Goal: Task Accomplishment & Management: Manage account settings

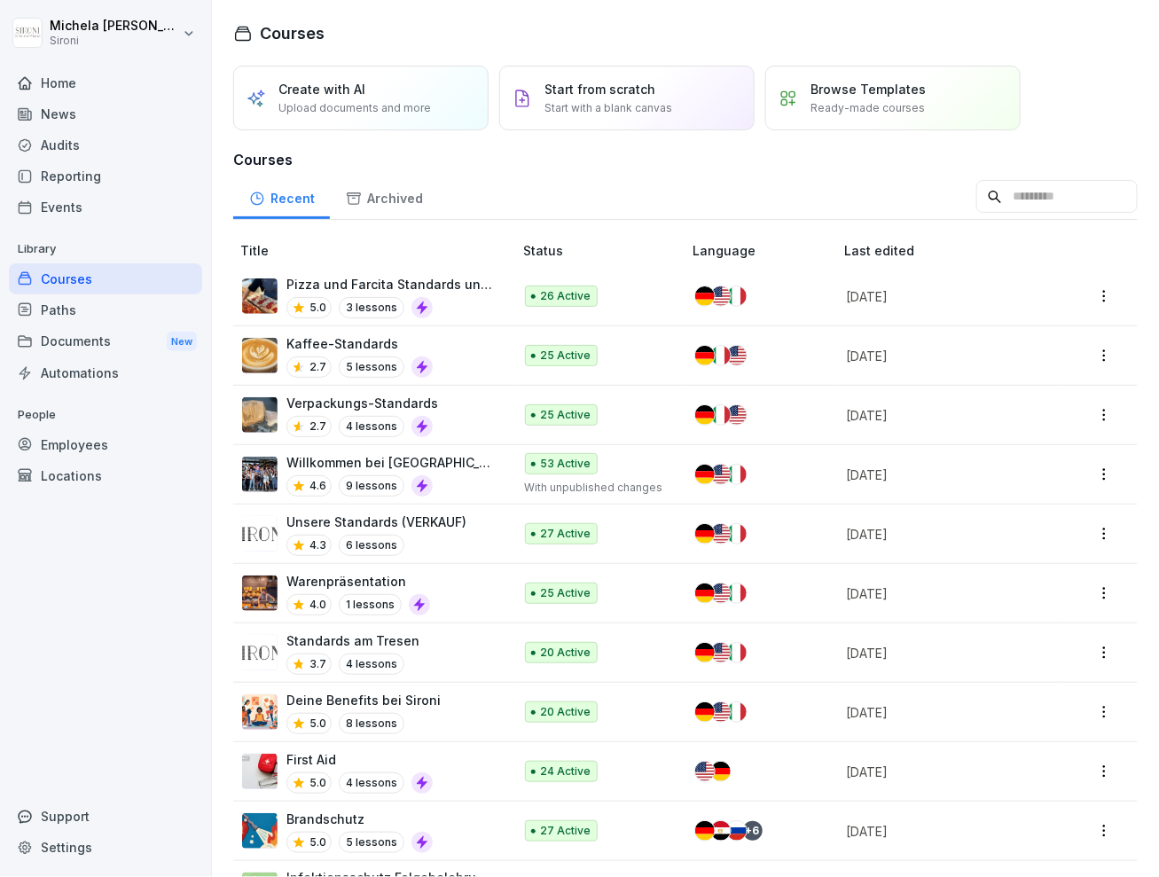
click at [460, 656] on div "Standards am Tresen 3.7 4 lessons" at bounding box center [368, 653] width 253 height 43
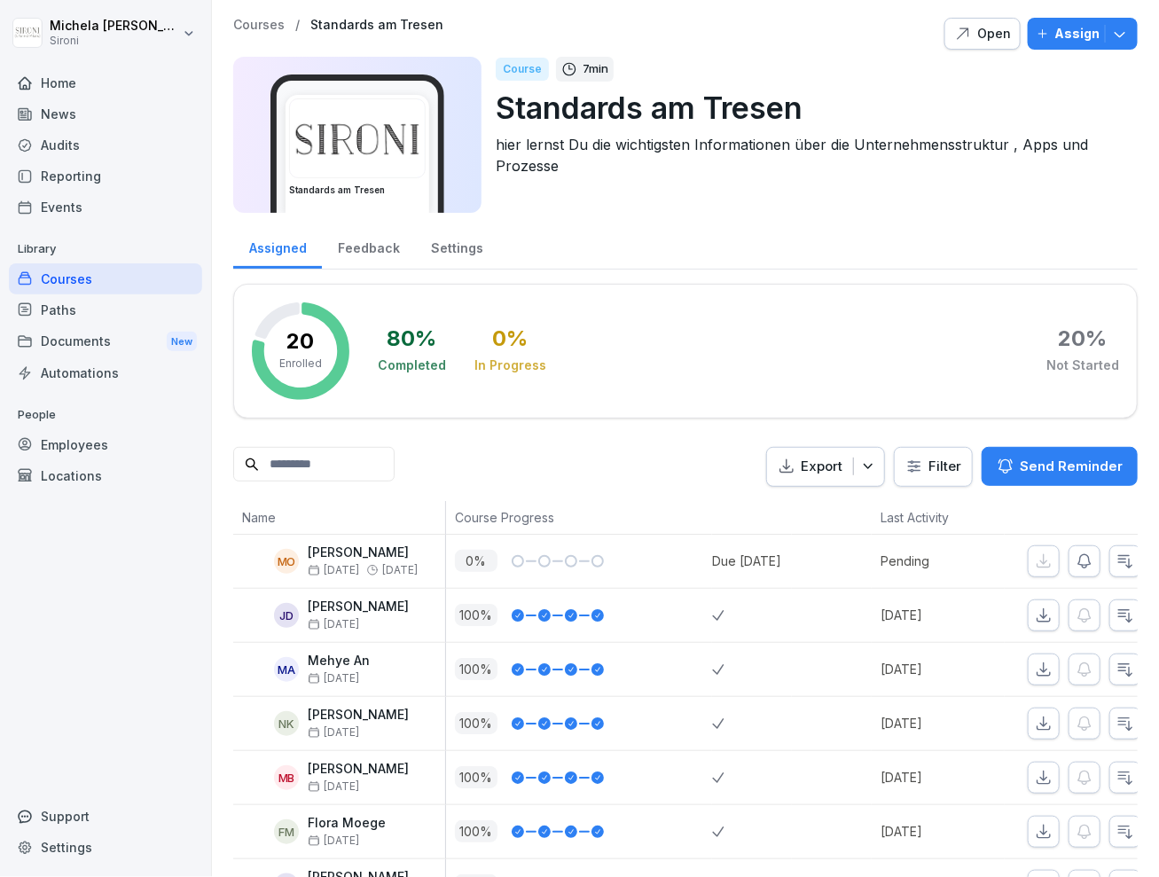
click at [991, 25] on div "Open" at bounding box center [982, 34] width 57 height 20
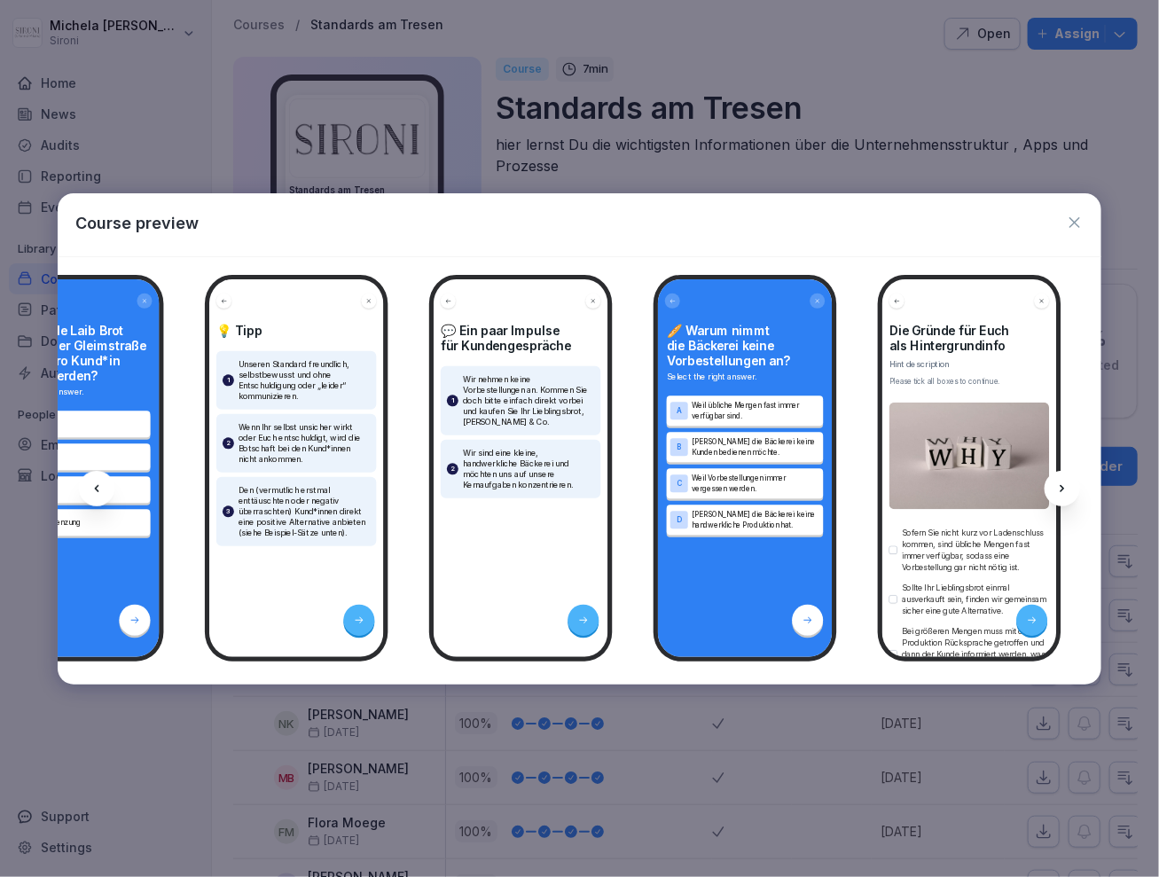
scroll to position [0, 3615]
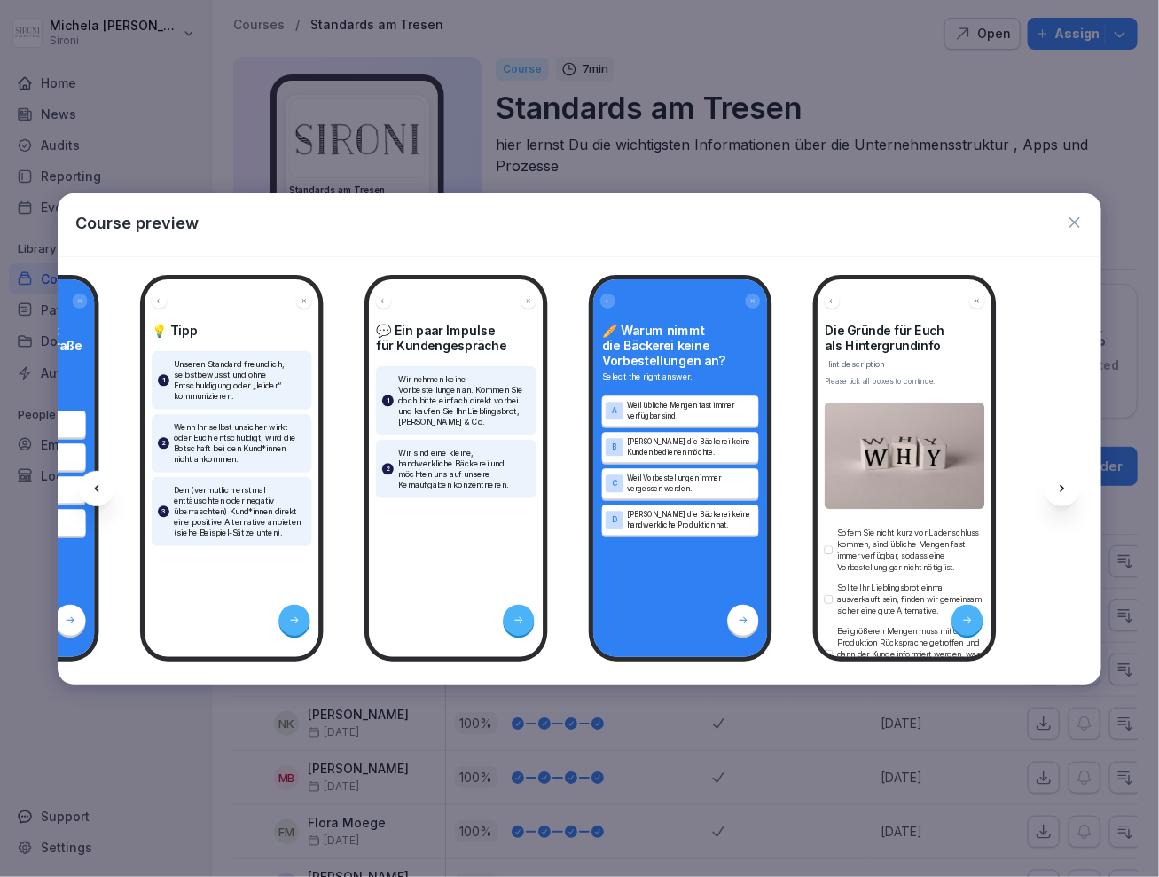
click at [1071, 223] on icon "button" at bounding box center [1075, 223] width 18 height 18
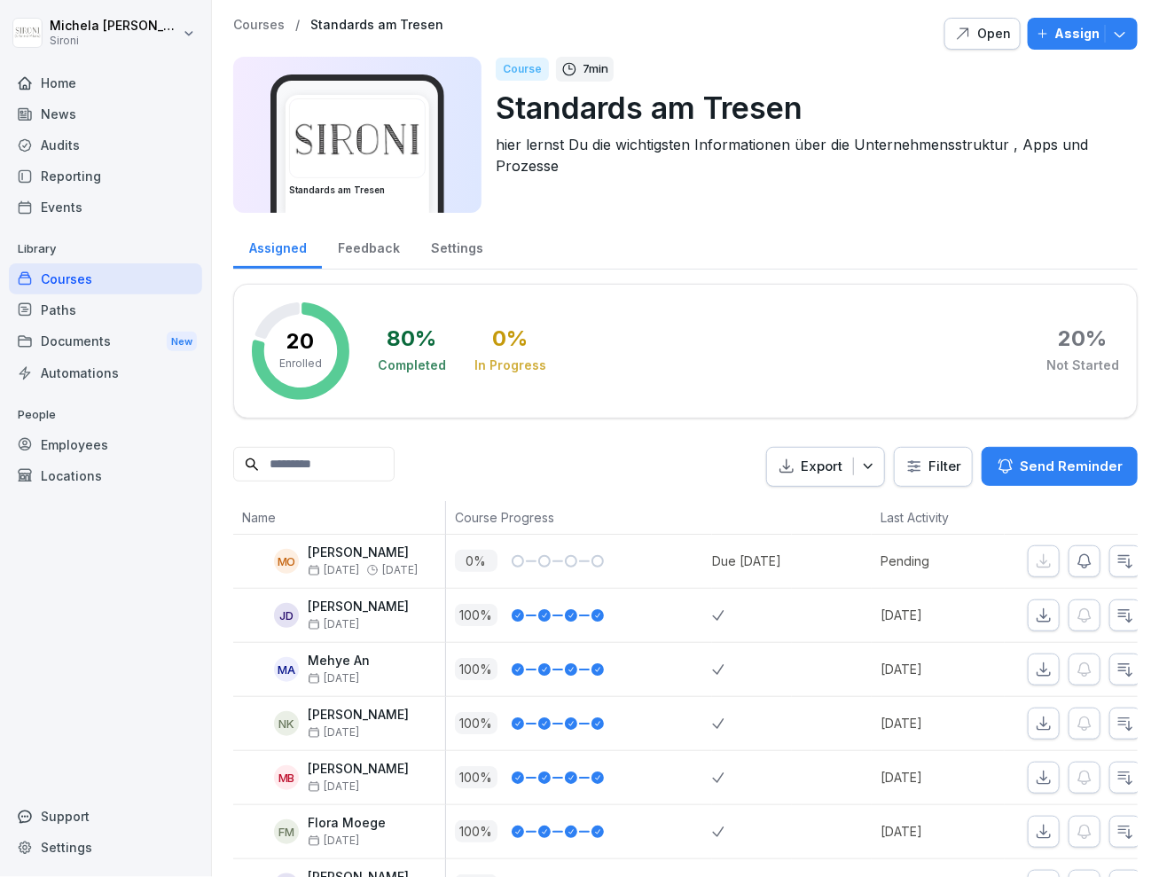
click at [239, 21] on p "Courses" at bounding box center [258, 25] width 51 height 15
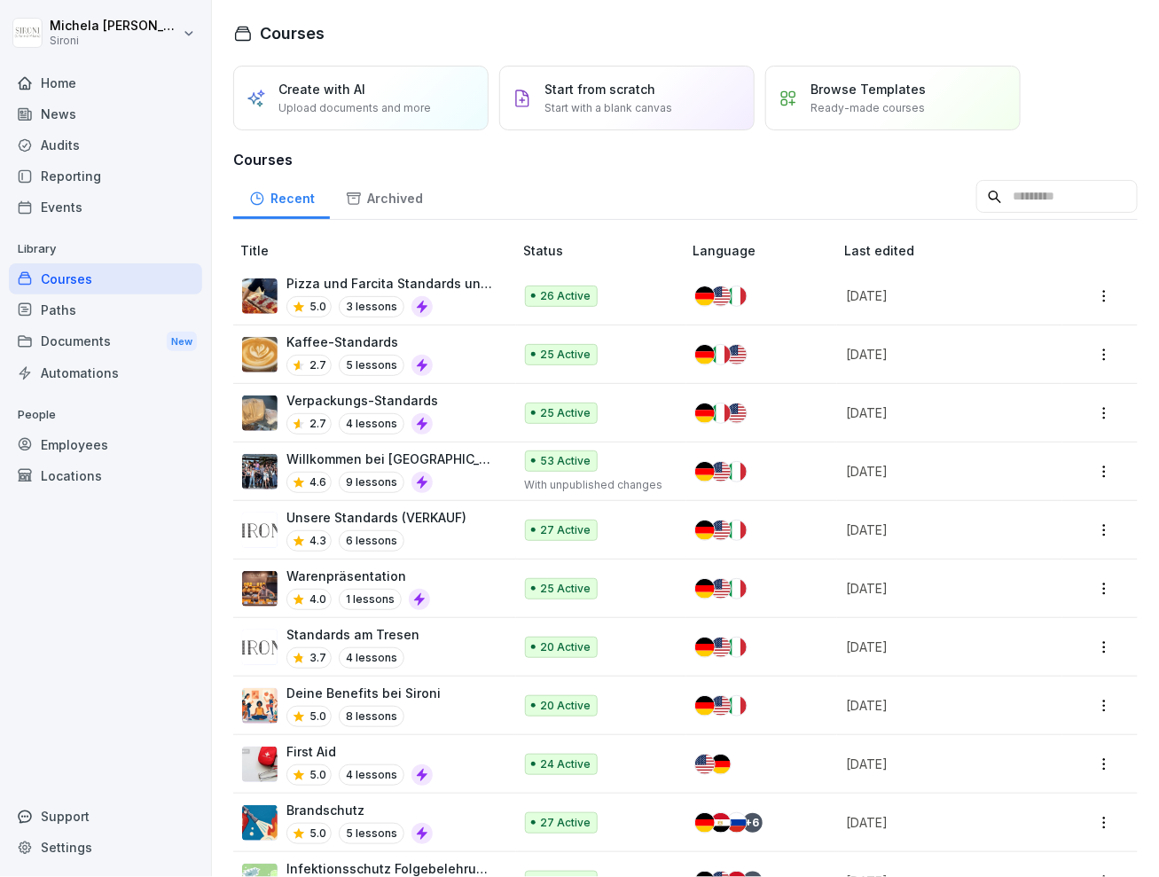
click at [471, 522] on div "Unsere Standards (VERKAUF) 4.3 6 lessons" at bounding box center [368, 529] width 253 height 43
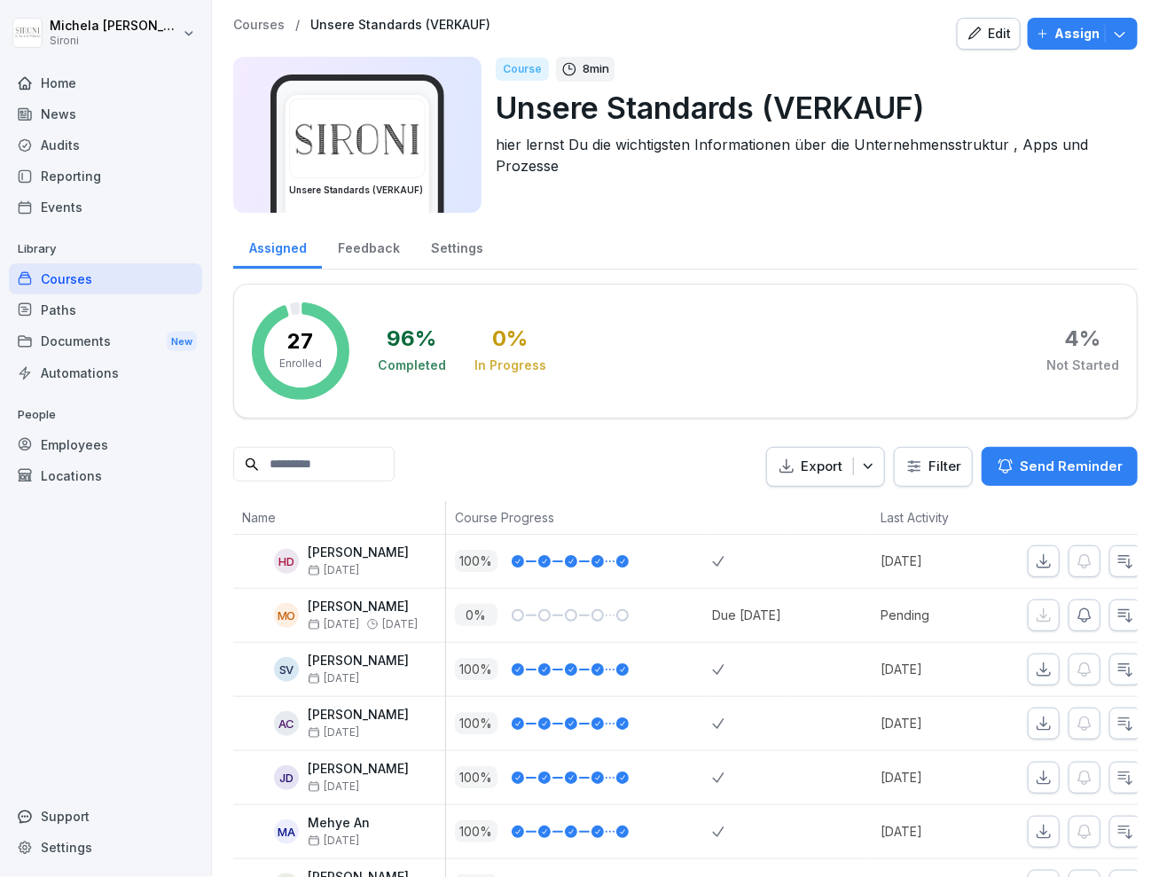
click at [983, 35] on icon "button" at bounding box center [975, 34] width 16 height 16
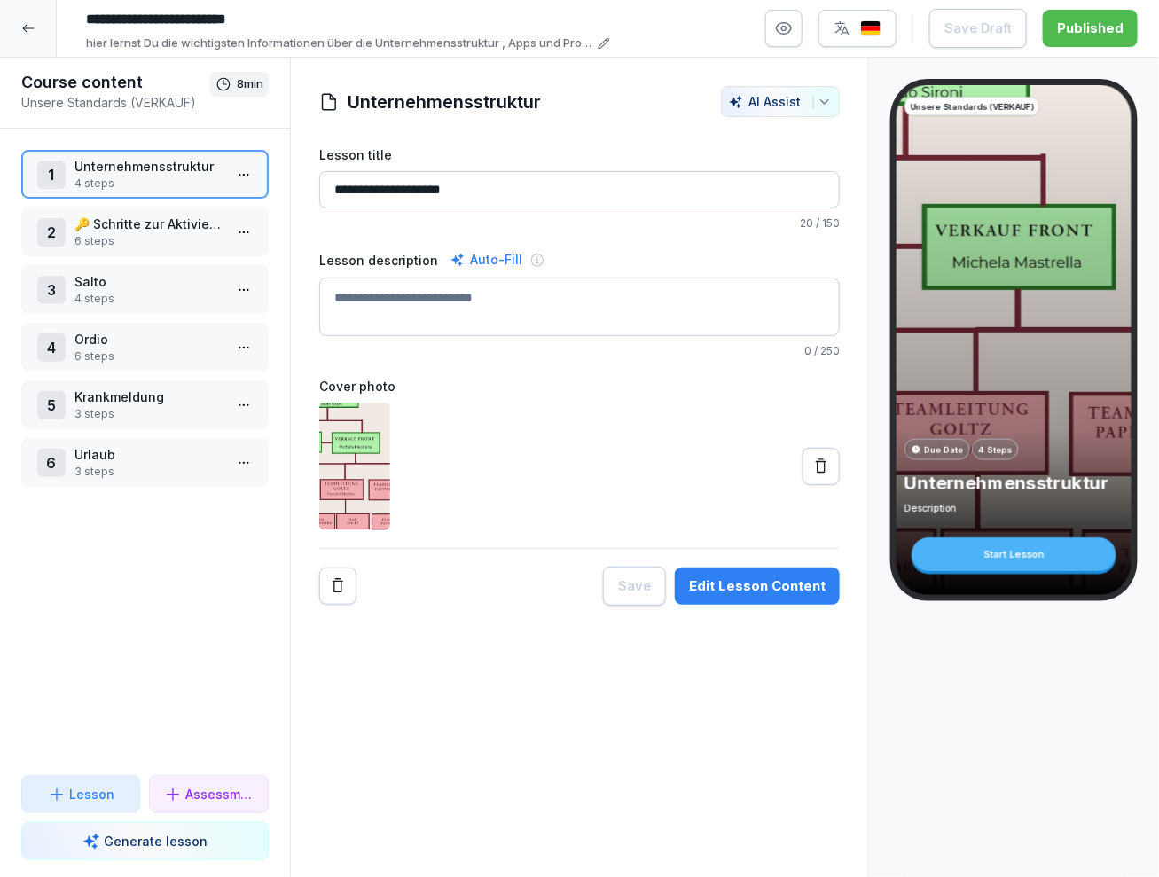
click at [163, 412] on p "3 steps" at bounding box center [149, 414] width 148 height 16
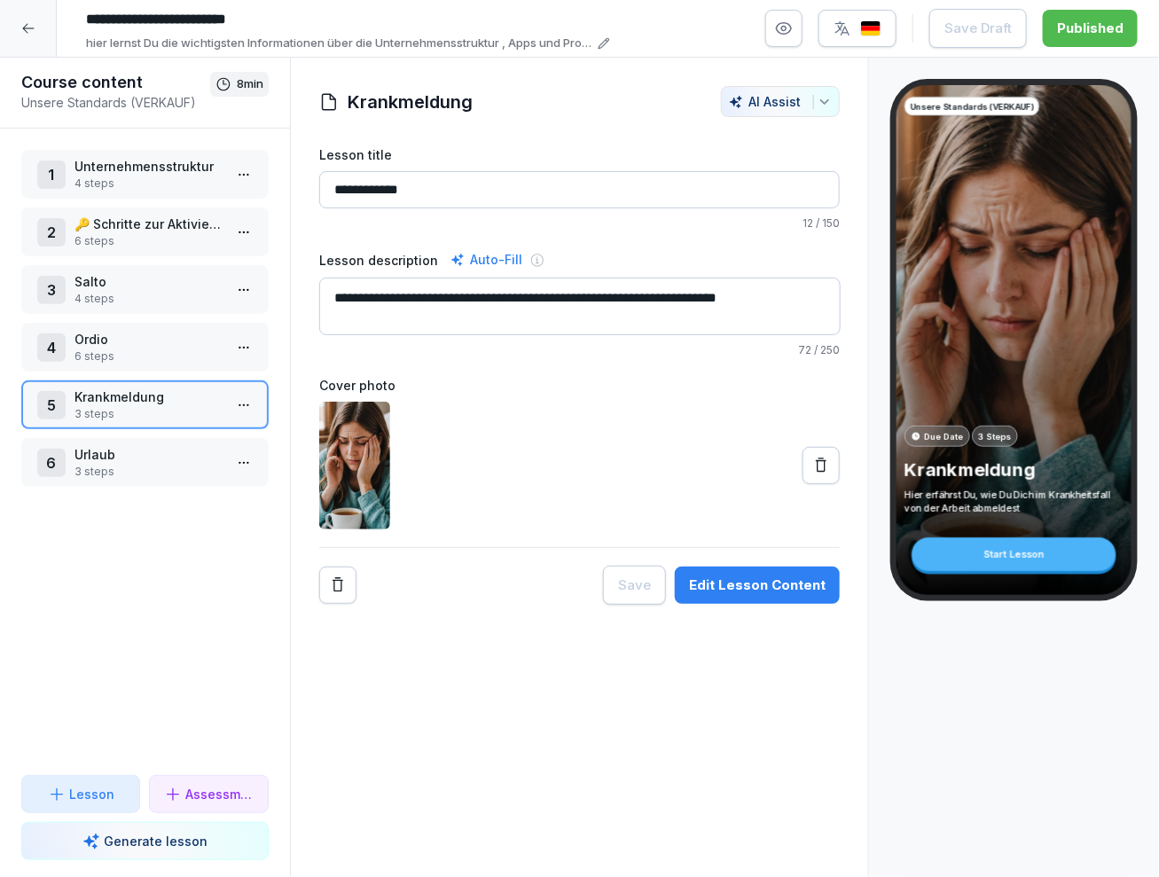
click at [1023, 307] on div "Unsere Standards (VERKAUF) Due Date 3 Steps Krankmeldung Hier erfährst Du, wie …" at bounding box center [1014, 340] width 235 height 510
click at [774, 582] on div "Edit Lesson Content" at bounding box center [757, 586] width 137 height 20
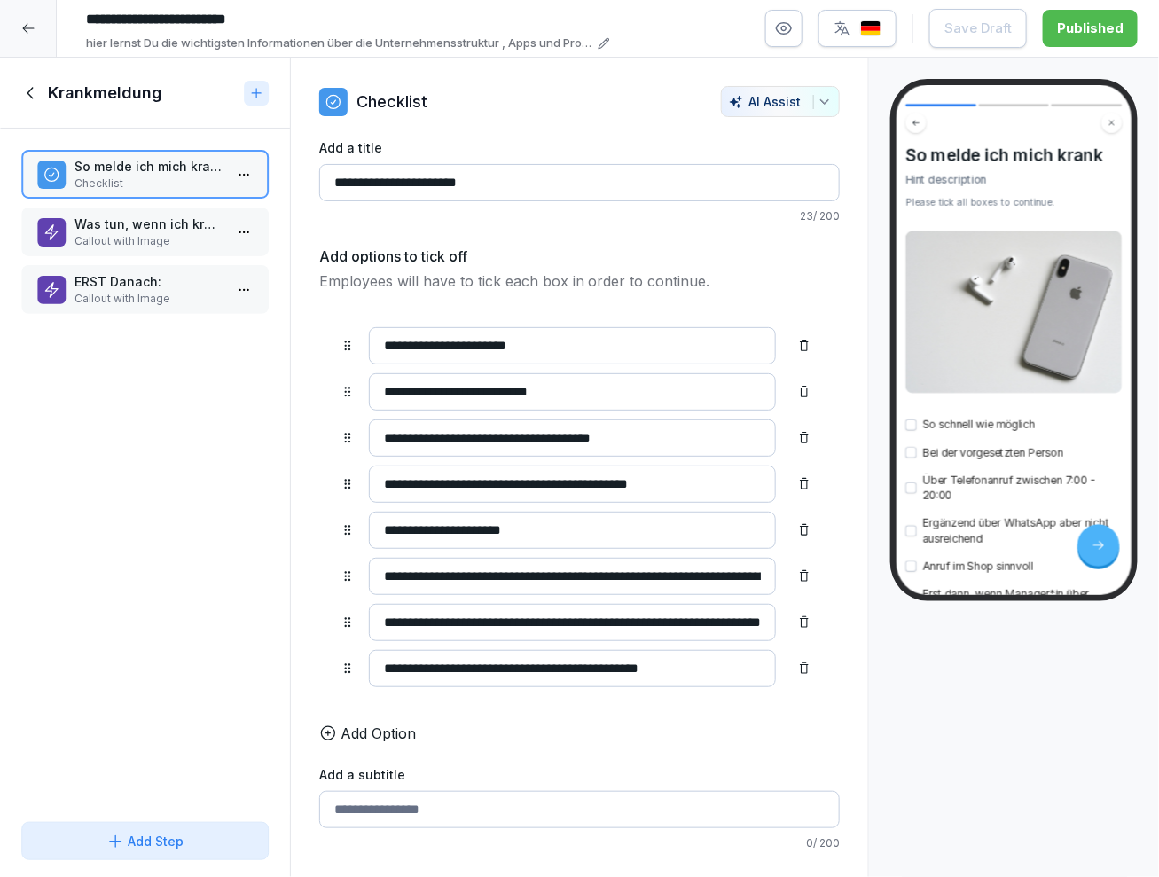
click at [1010, 121] on div at bounding box center [1015, 123] width 216 height 20
click at [1100, 280] on img at bounding box center [1015, 313] width 216 height 162
click at [1102, 546] on icon at bounding box center [1099, 545] width 14 height 14
click at [560, 614] on input "**********" at bounding box center [573, 622] width 408 height 37
click at [134, 590] on div "So melde ich mich krank Checklist Was tun, wenn ich krank bin? Callout with Ima…" at bounding box center [145, 472] width 290 height 687
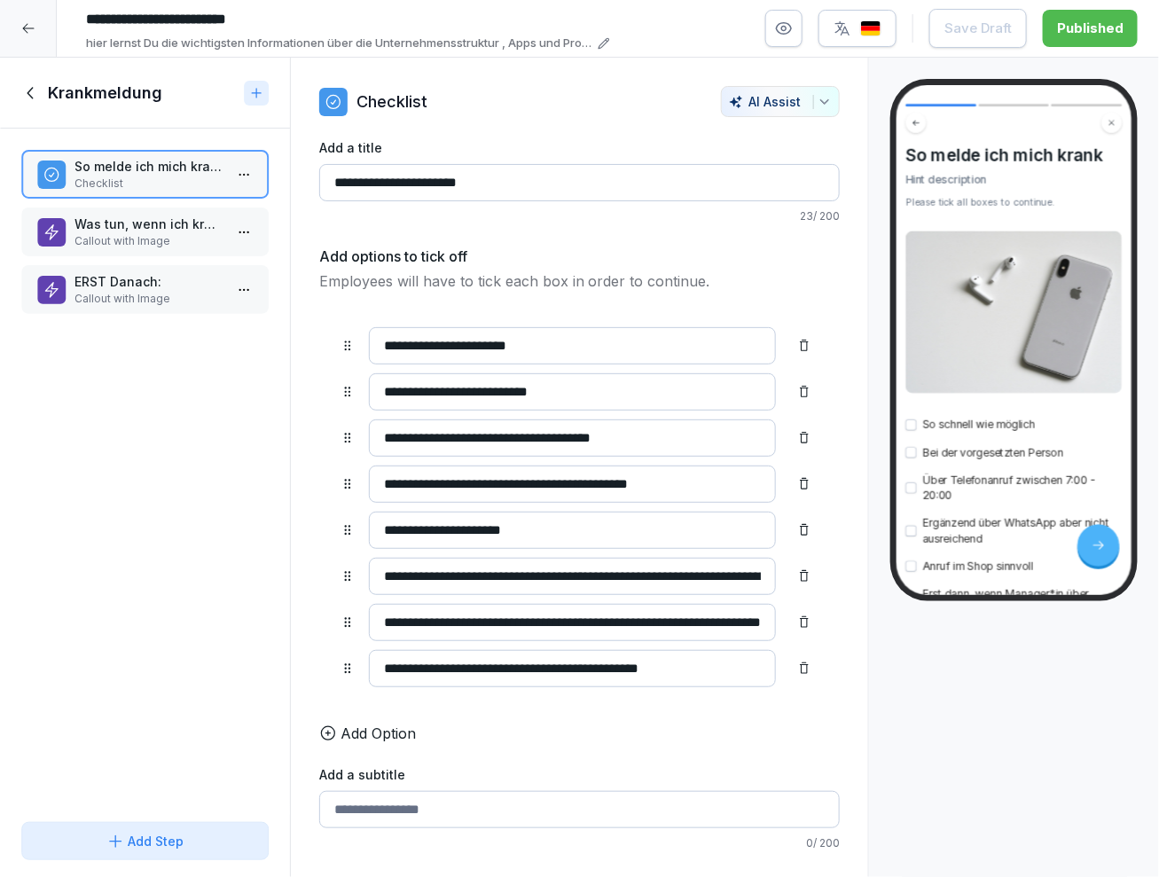
click at [166, 229] on p "Was tun, wenn ich krank bin?" at bounding box center [149, 224] width 148 height 19
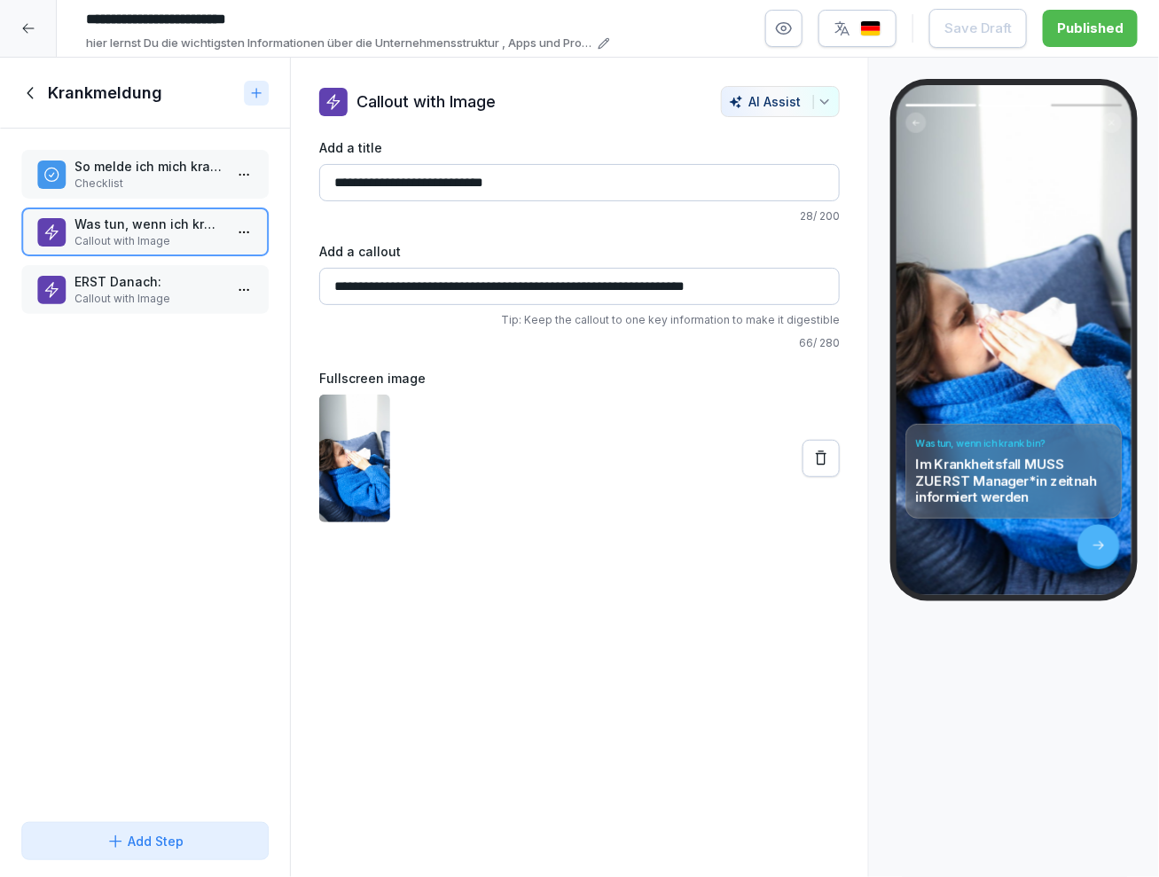
click at [164, 274] on p "ERST Danach:" at bounding box center [149, 281] width 148 height 19
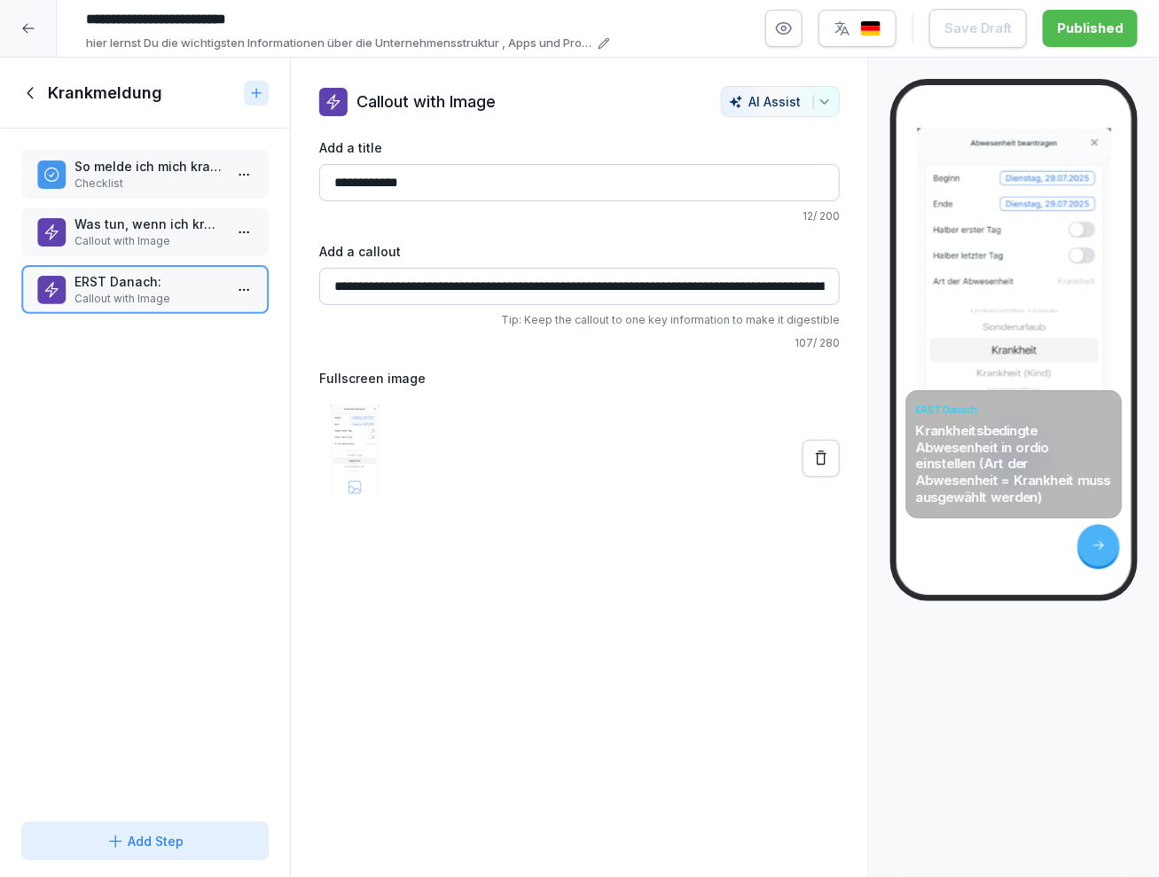
click at [162, 157] on p "So melde ich mich krank" at bounding box center [149, 166] width 148 height 19
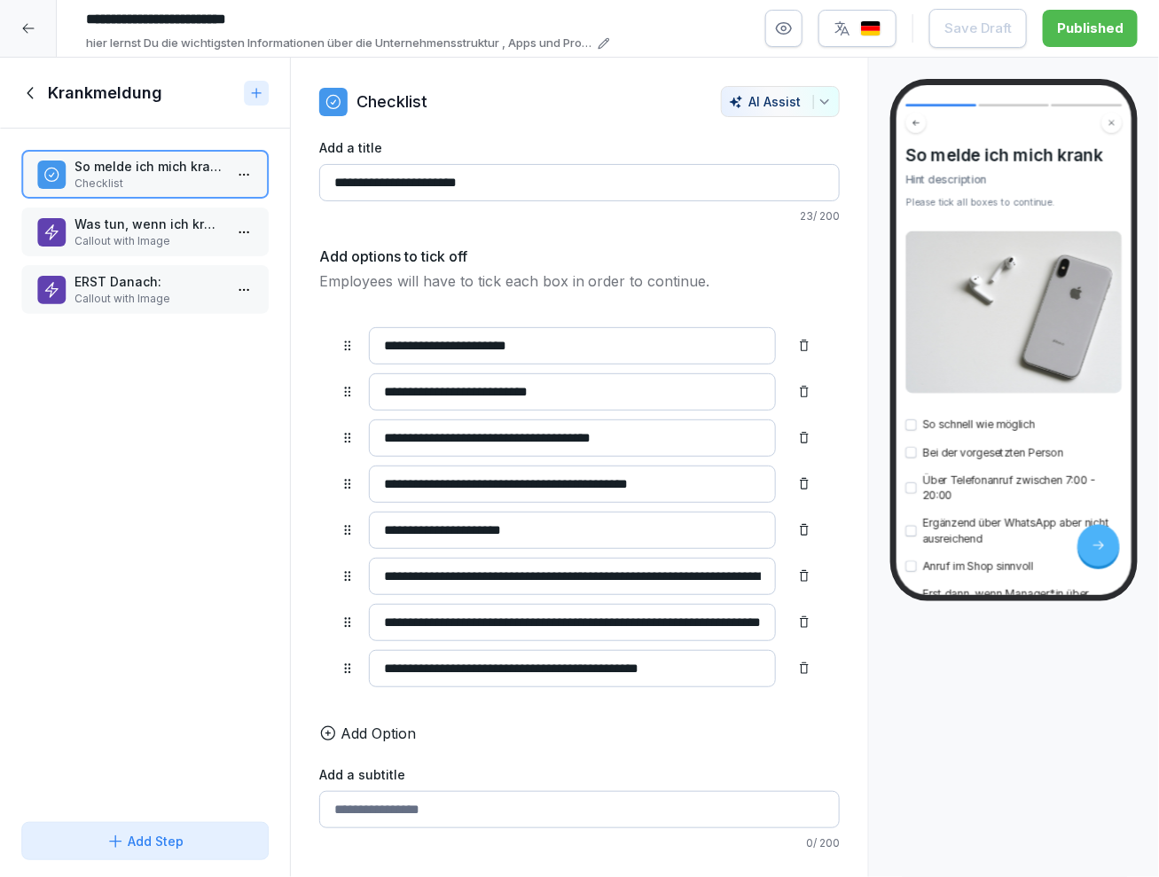
click at [43, 21] on div at bounding box center [28, 28] width 57 height 57
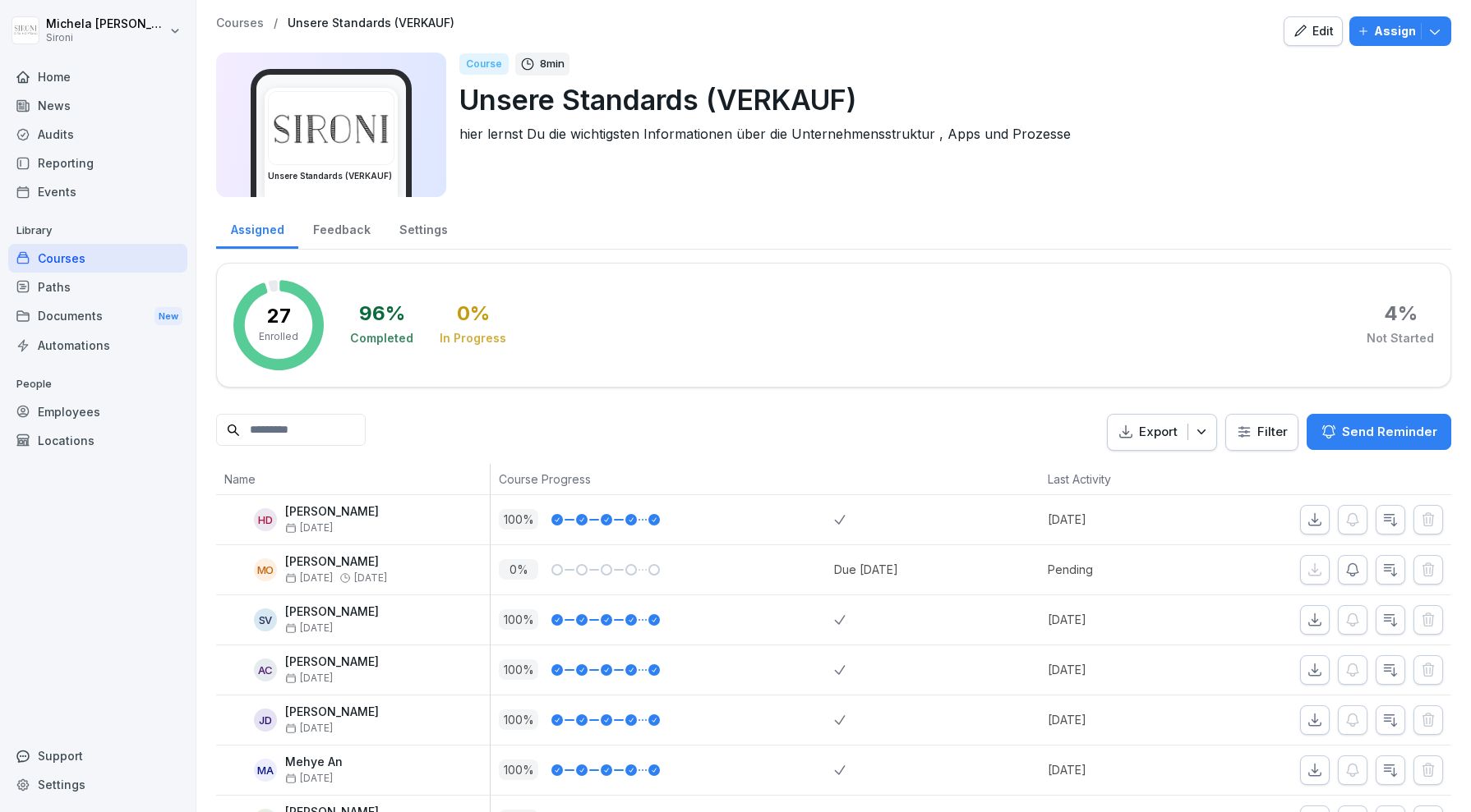
click at [1074, 44] on div at bounding box center [869, 31] width 816 height 30
click at [77, 260] on div "Courses" at bounding box center [97, 257] width 179 height 29
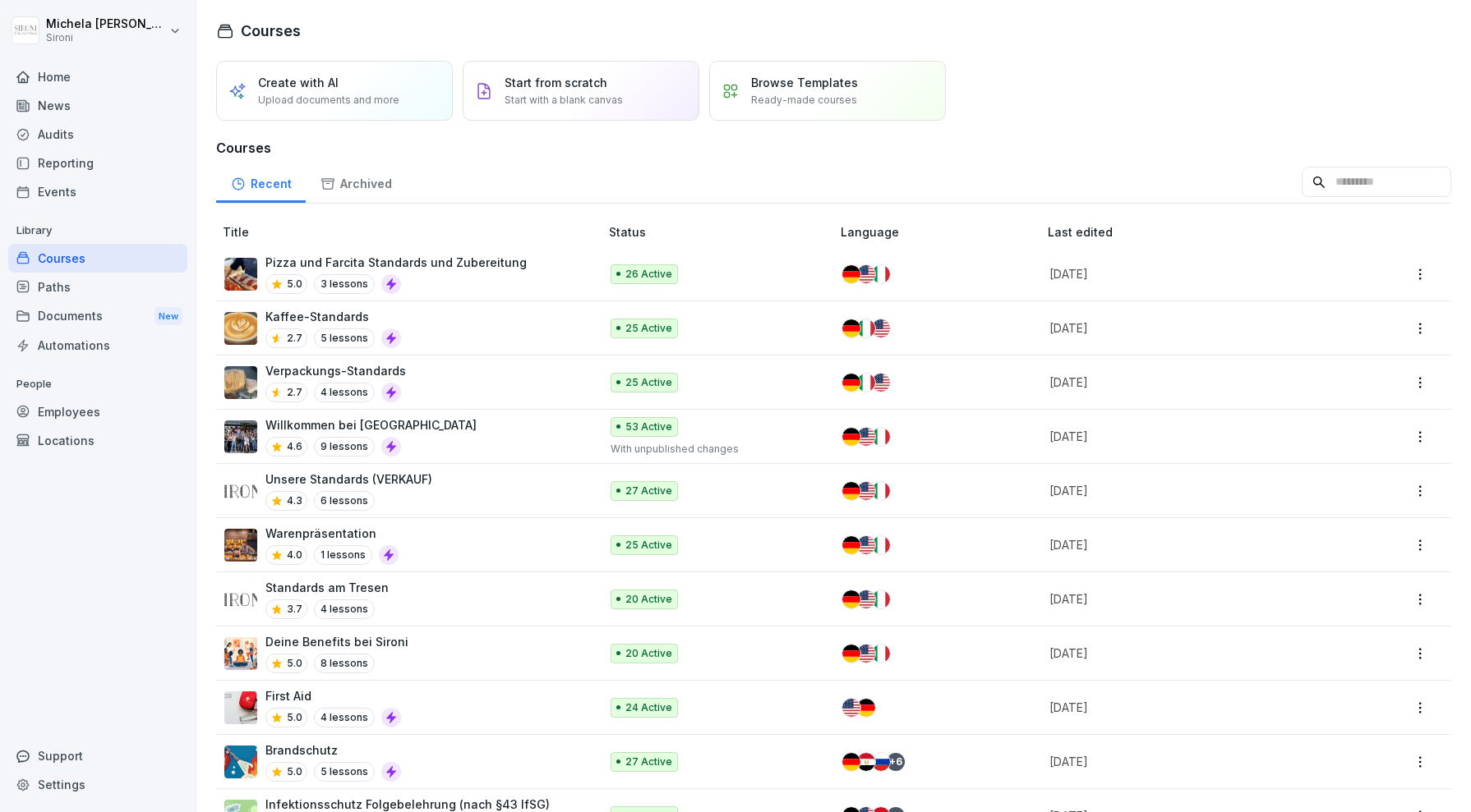
click at [426, 481] on p "Unsere Standards (VERKAUF)" at bounding box center [349, 479] width 167 height 18
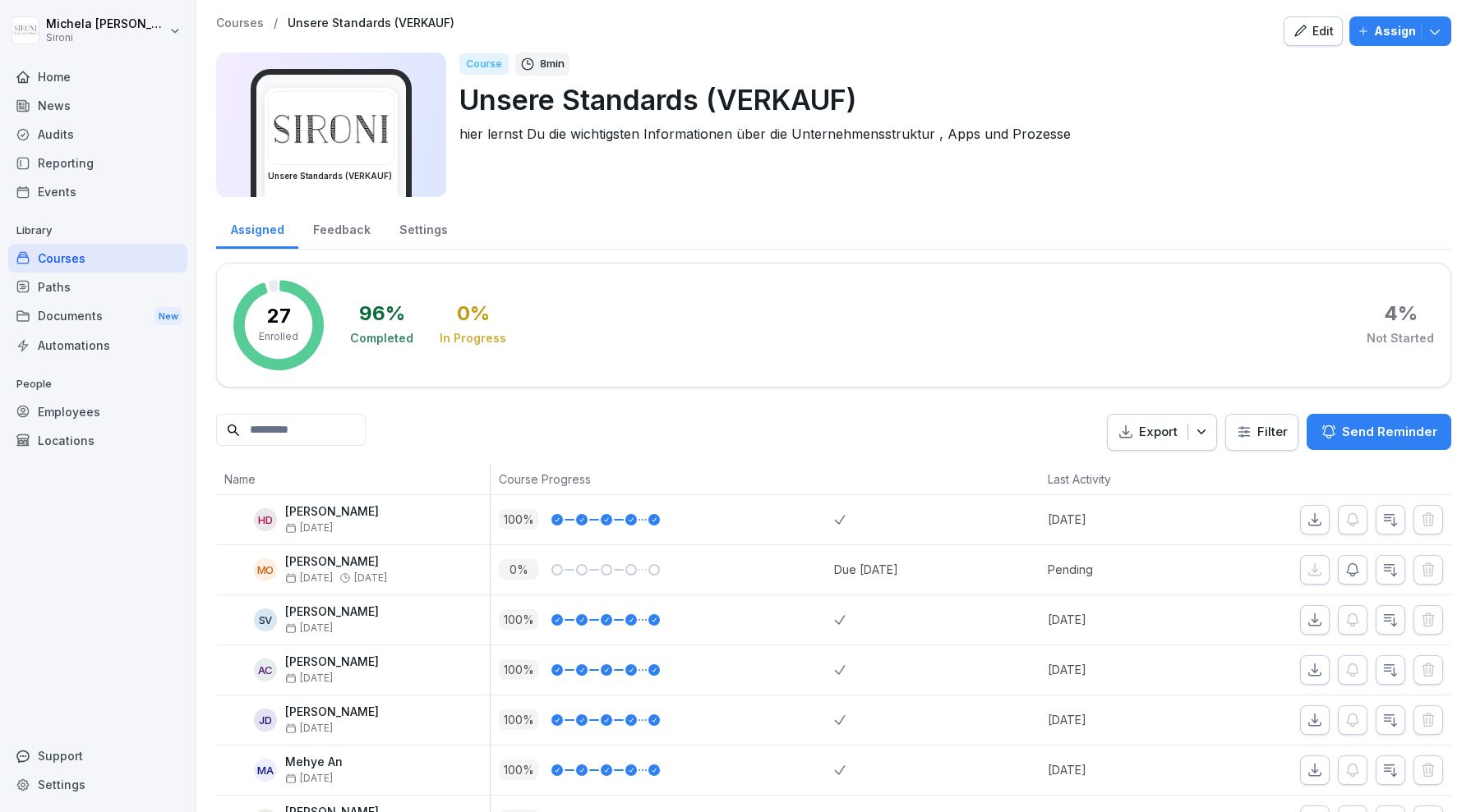
click at [1319, 25] on div "Edit" at bounding box center [1313, 31] width 41 height 19
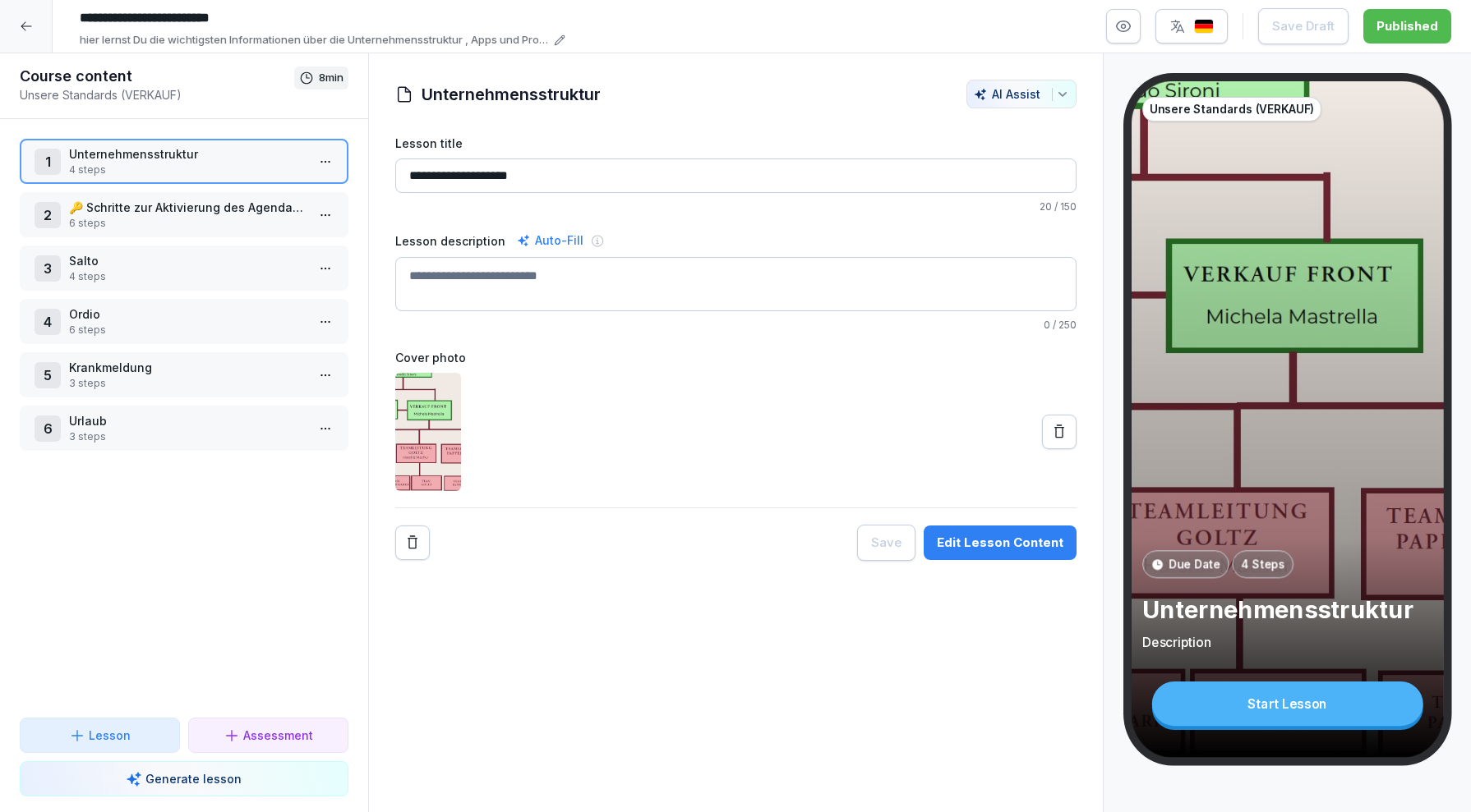
click at [239, 416] on p "Urlaub" at bounding box center [187, 420] width 236 height 18
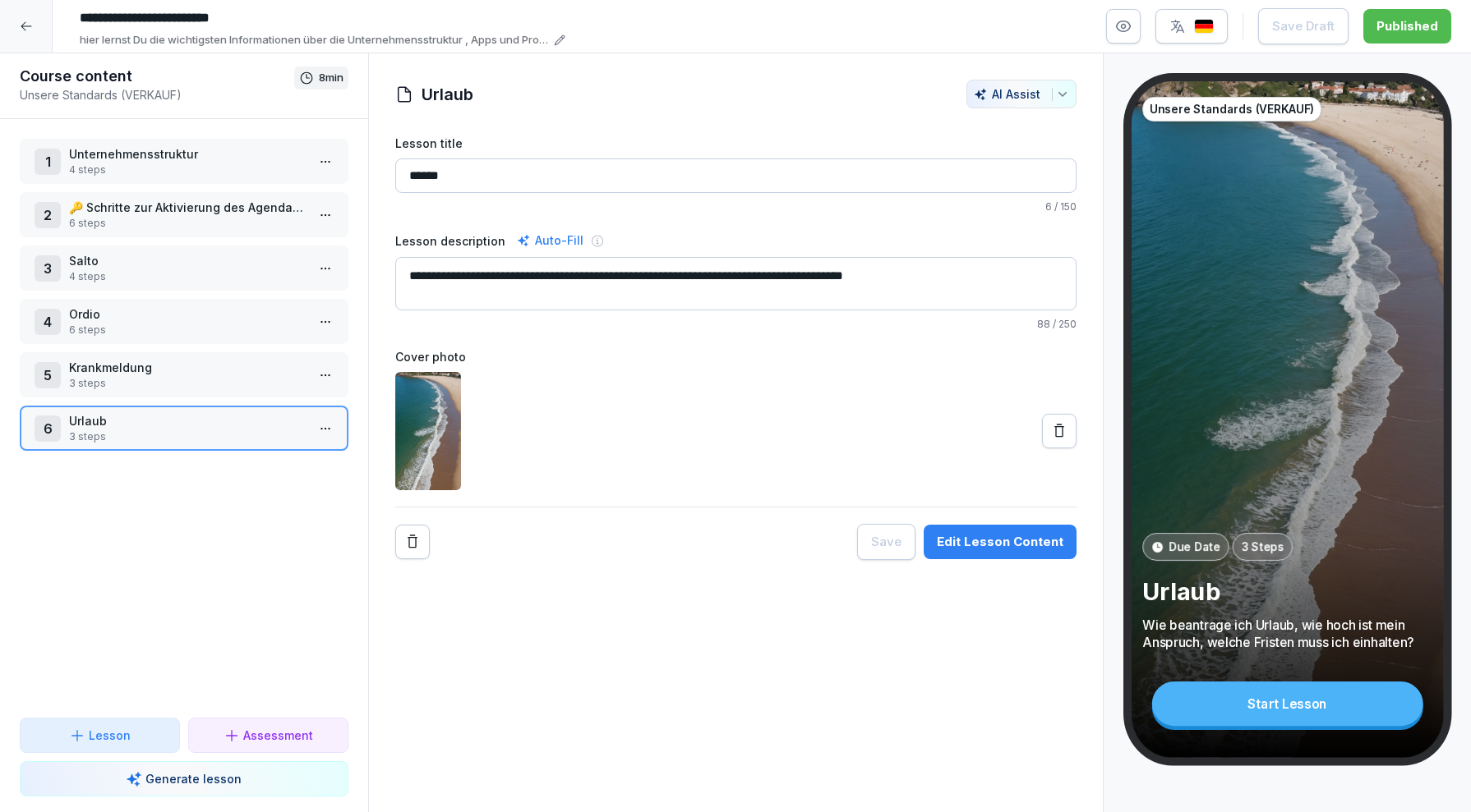
click at [1127, 21] on icon "button" at bounding box center [1124, 27] width 17 height 17
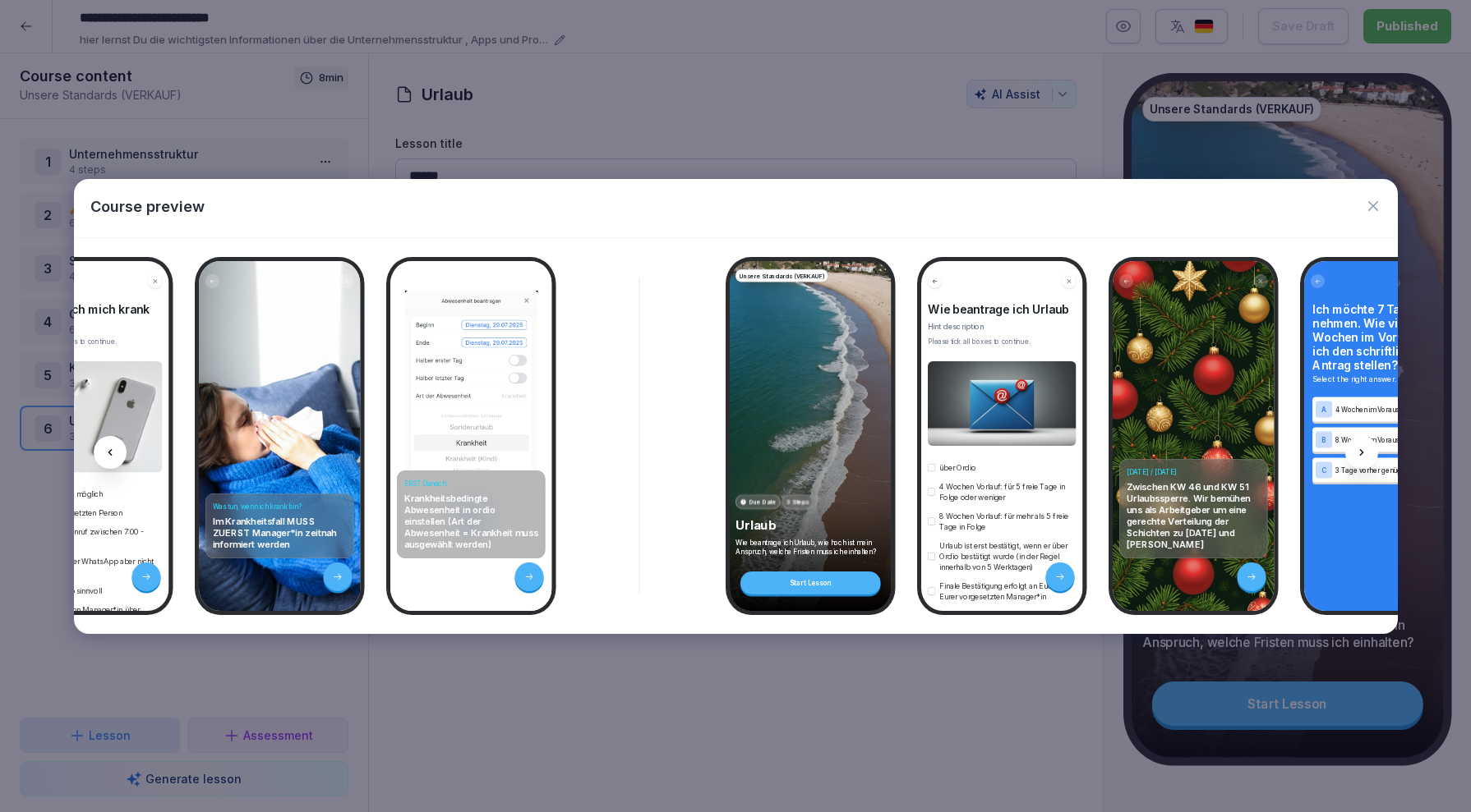
scroll to position [0, 5726]
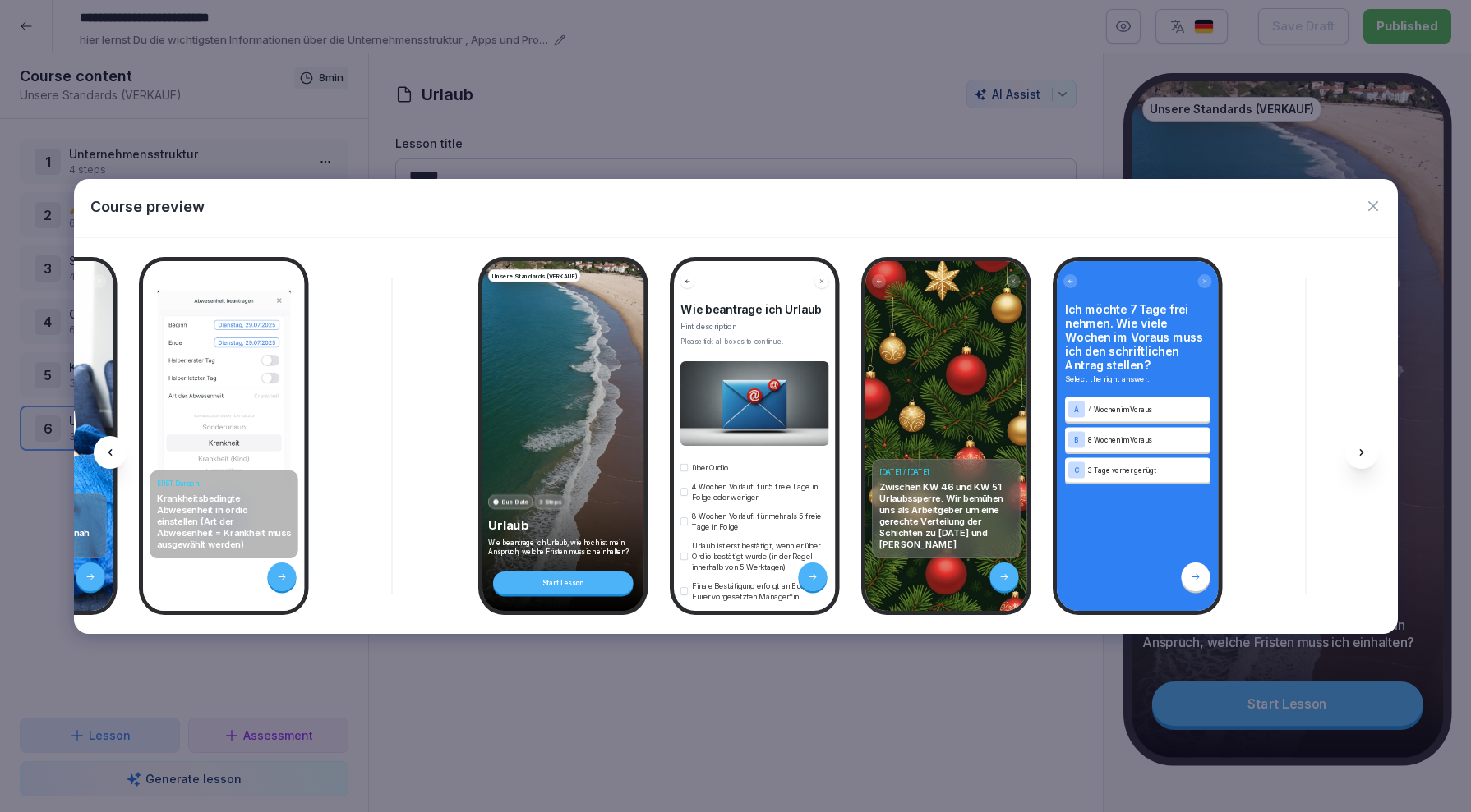
click at [953, 443] on div "[DATE] / [DATE] Zwischen KW 46 und KW 51 Urlaubssperre. Wir bemühen uns als Arb…" at bounding box center [946, 436] width 162 height 350
click at [1002, 579] on icon at bounding box center [1004, 576] width 10 height 10
click at [1372, 199] on icon "button" at bounding box center [1373, 206] width 17 height 17
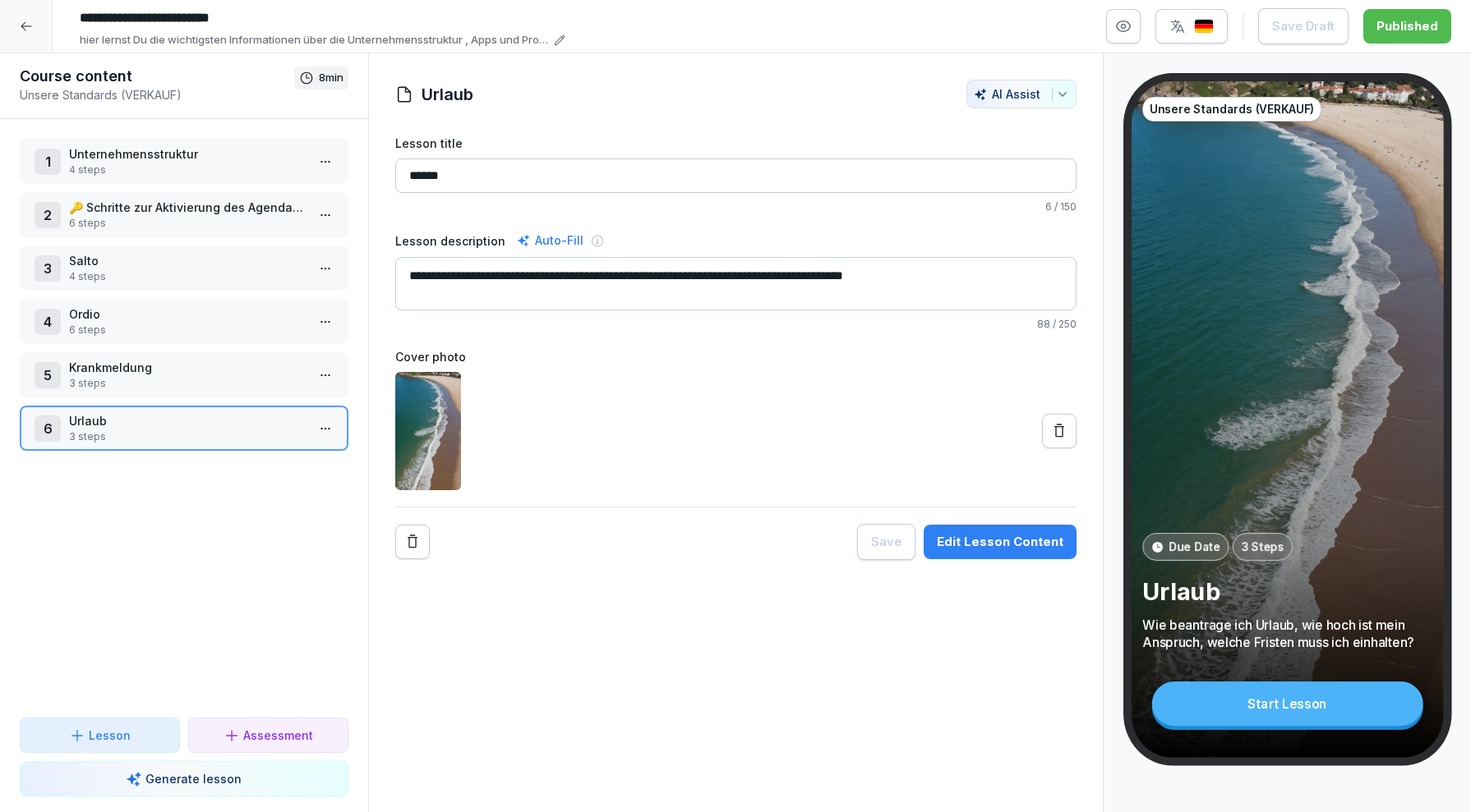
click at [1301, 337] on div "Unsere Standards (VERKAUF) Due Date 3 Steps Urlaub Wie beantrage ich Urlaub, wi…" at bounding box center [1287, 419] width 312 height 677
click at [1045, 538] on div "Edit Lesson Content" at bounding box center [1000, 543] width 127 height 19
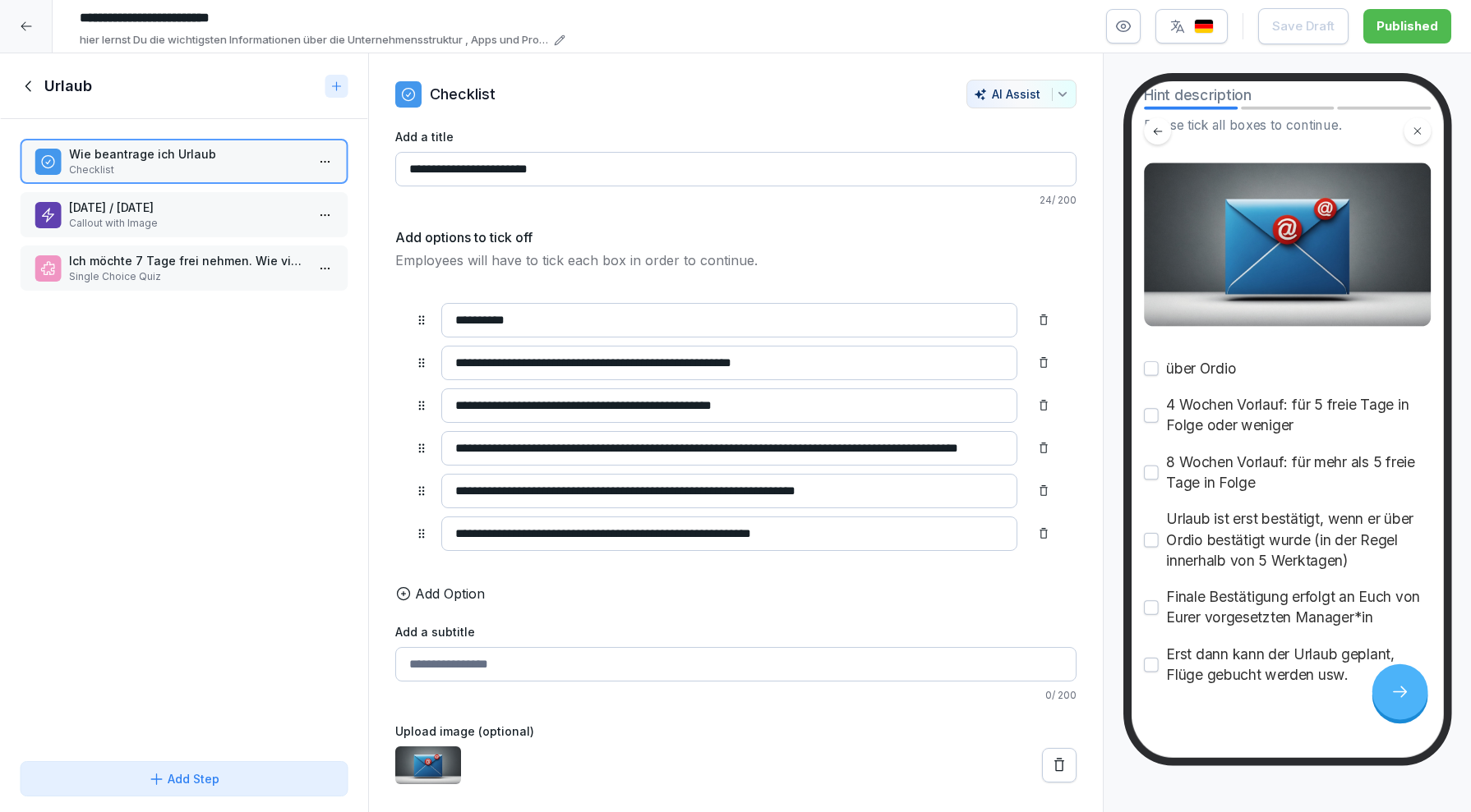
scroll to position [146, 0]
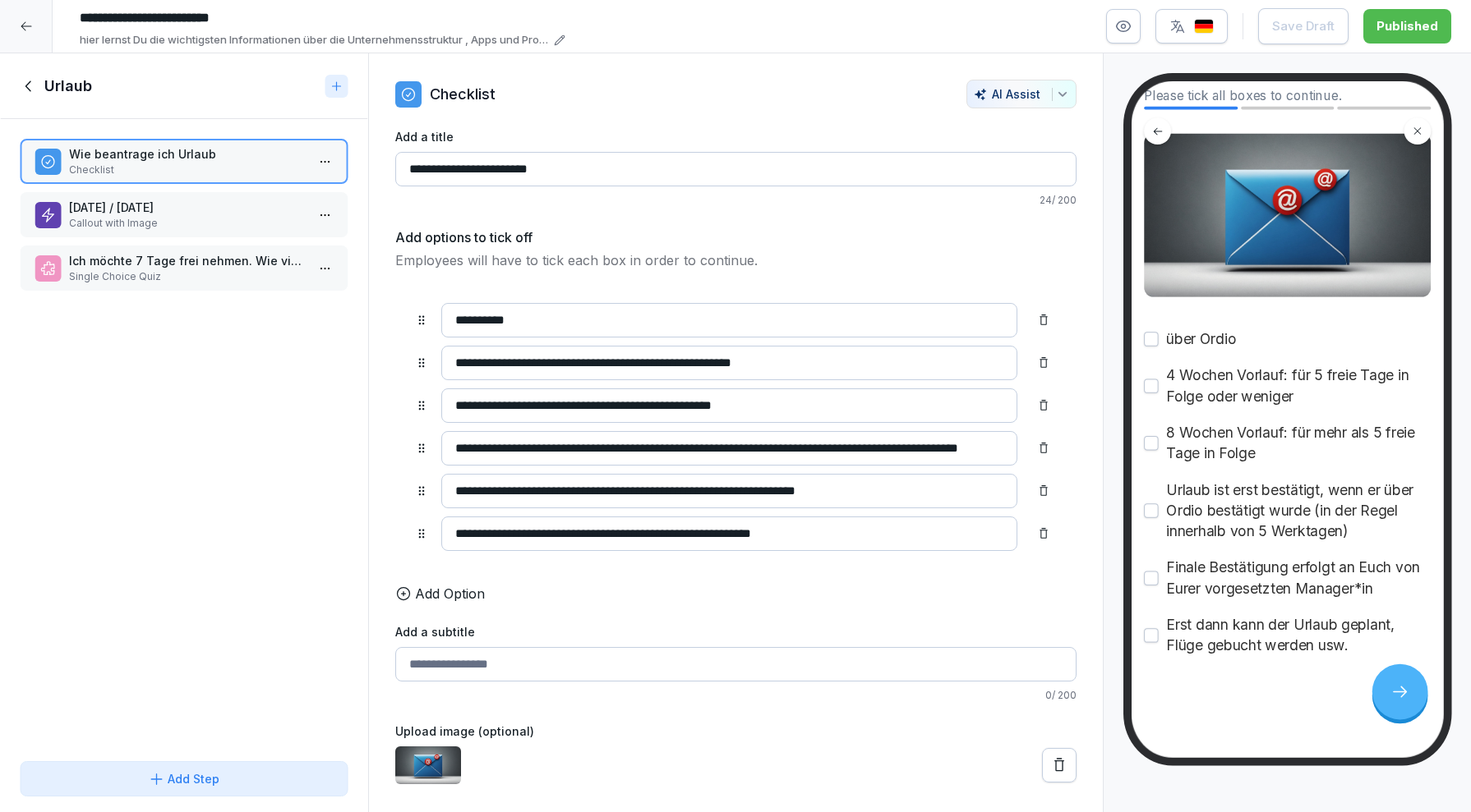
click at [1401, 698] on icon at bounding box center [1400, 692] width 19 height 19
click at [1400, 701] on icon at bounding box center [1400, 692] width 19 height 19
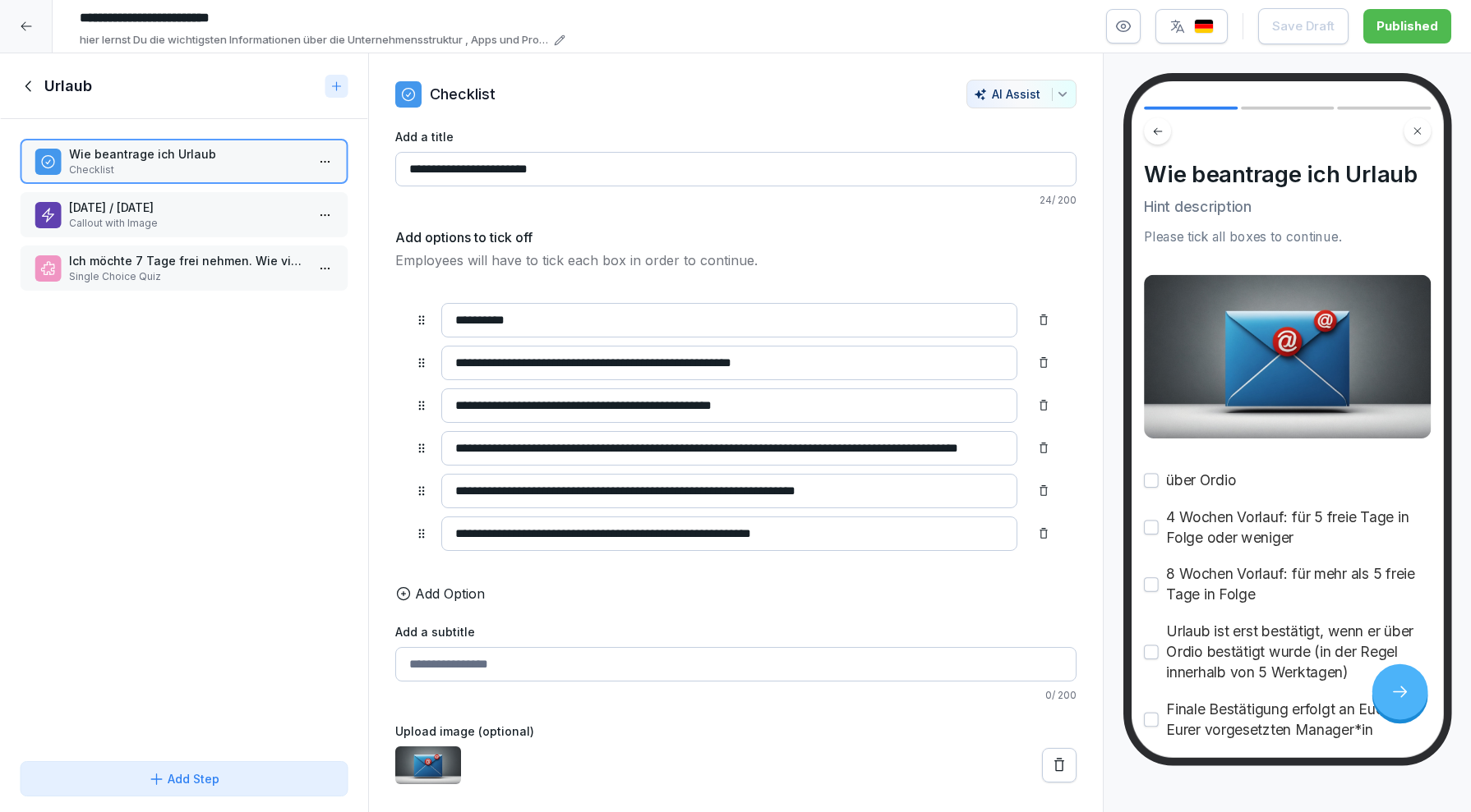
click at [197, 211] on p "[DATE] / [DATE]" at bounding box center [187, 207] width 236 height 18
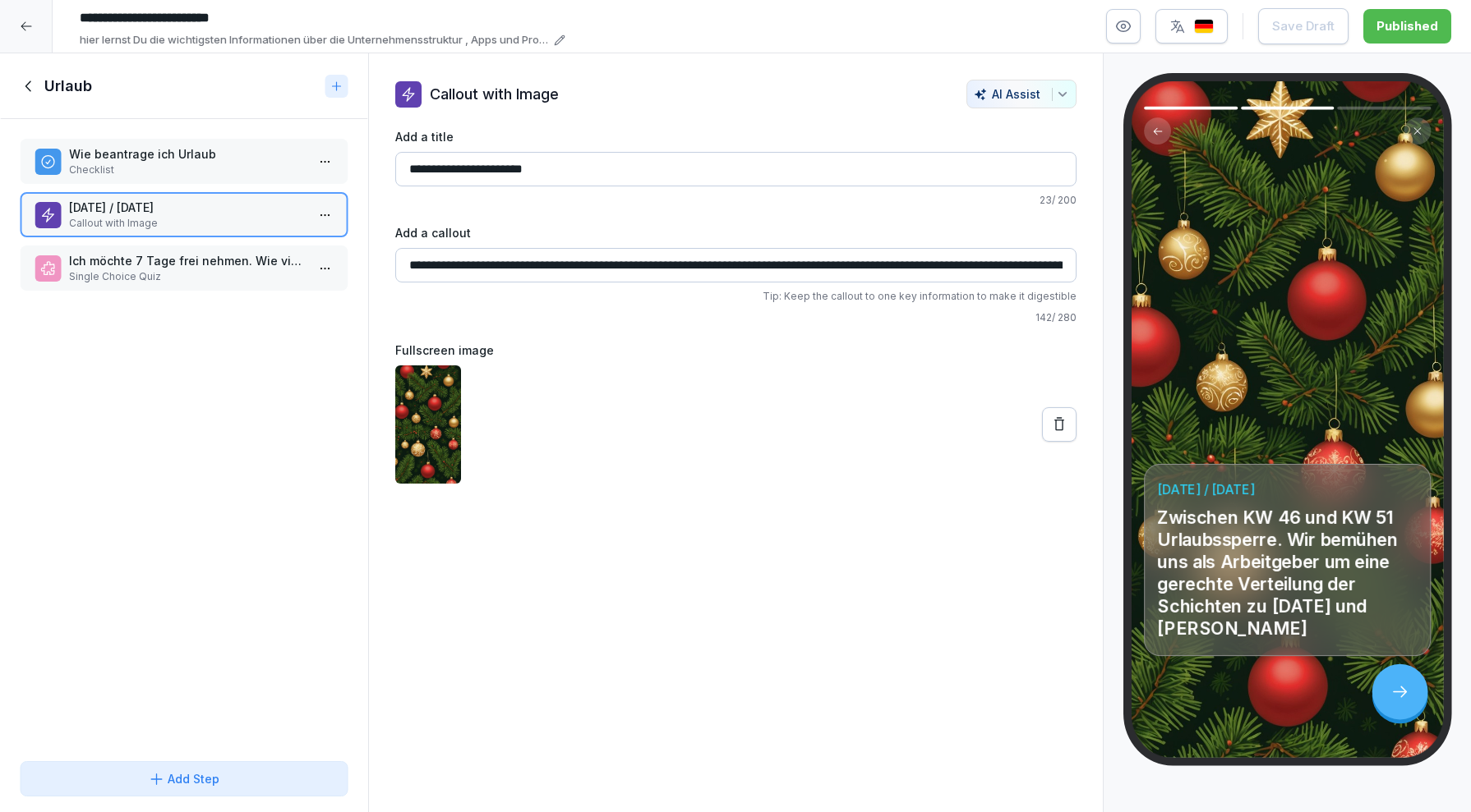
click at [1398, 702] on div at bounding box center [1400, 693] width 56 height 56
click at [120, 251] on div "Ich möchte 7 Tage frei nehmen. Wie viele Wochen im Voraus muss ich den schriftl…" at bounding box center [183, 268] width 329 height 45
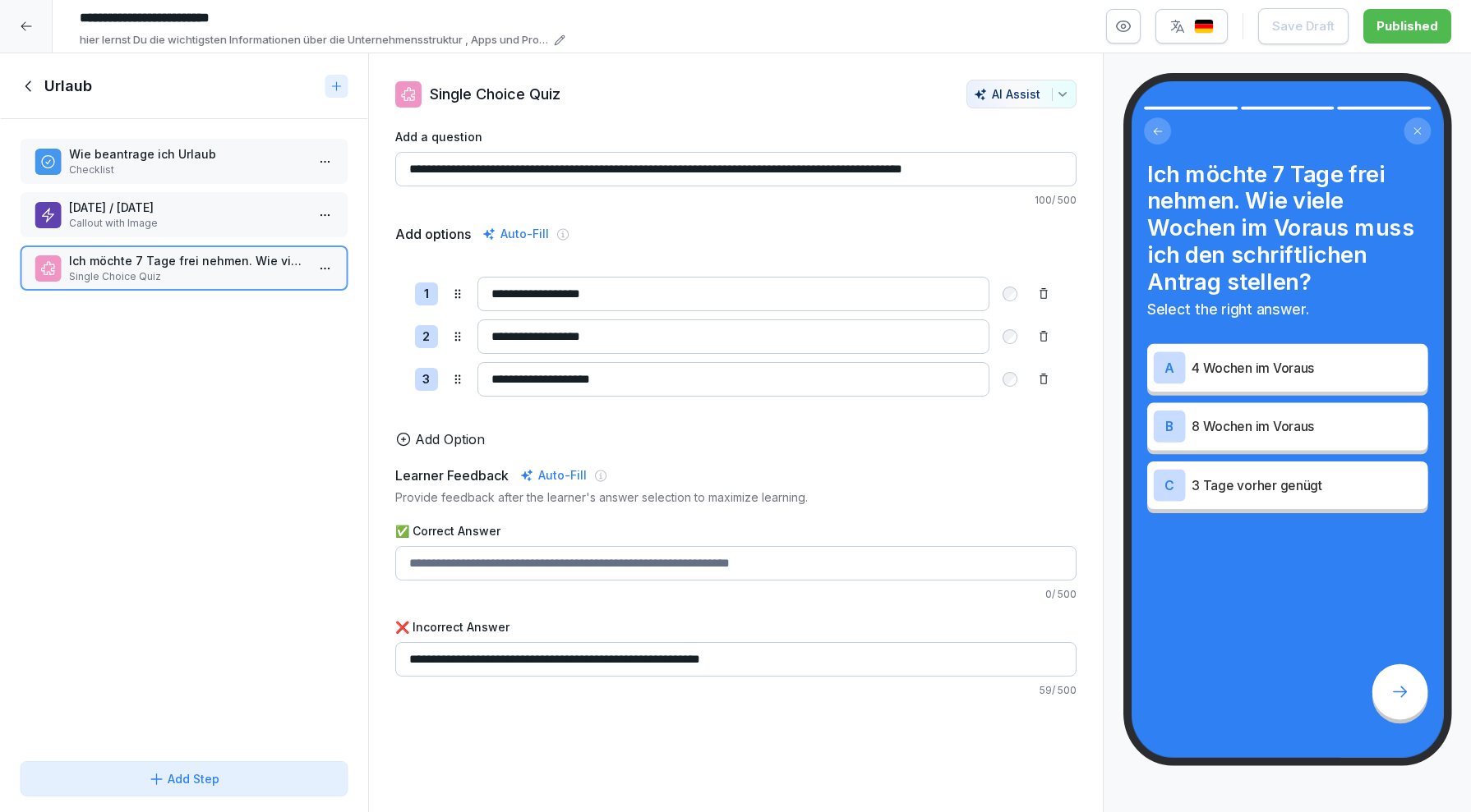
click at [31, 88] on icon at bounding box center [29, 86] width 19 height 19
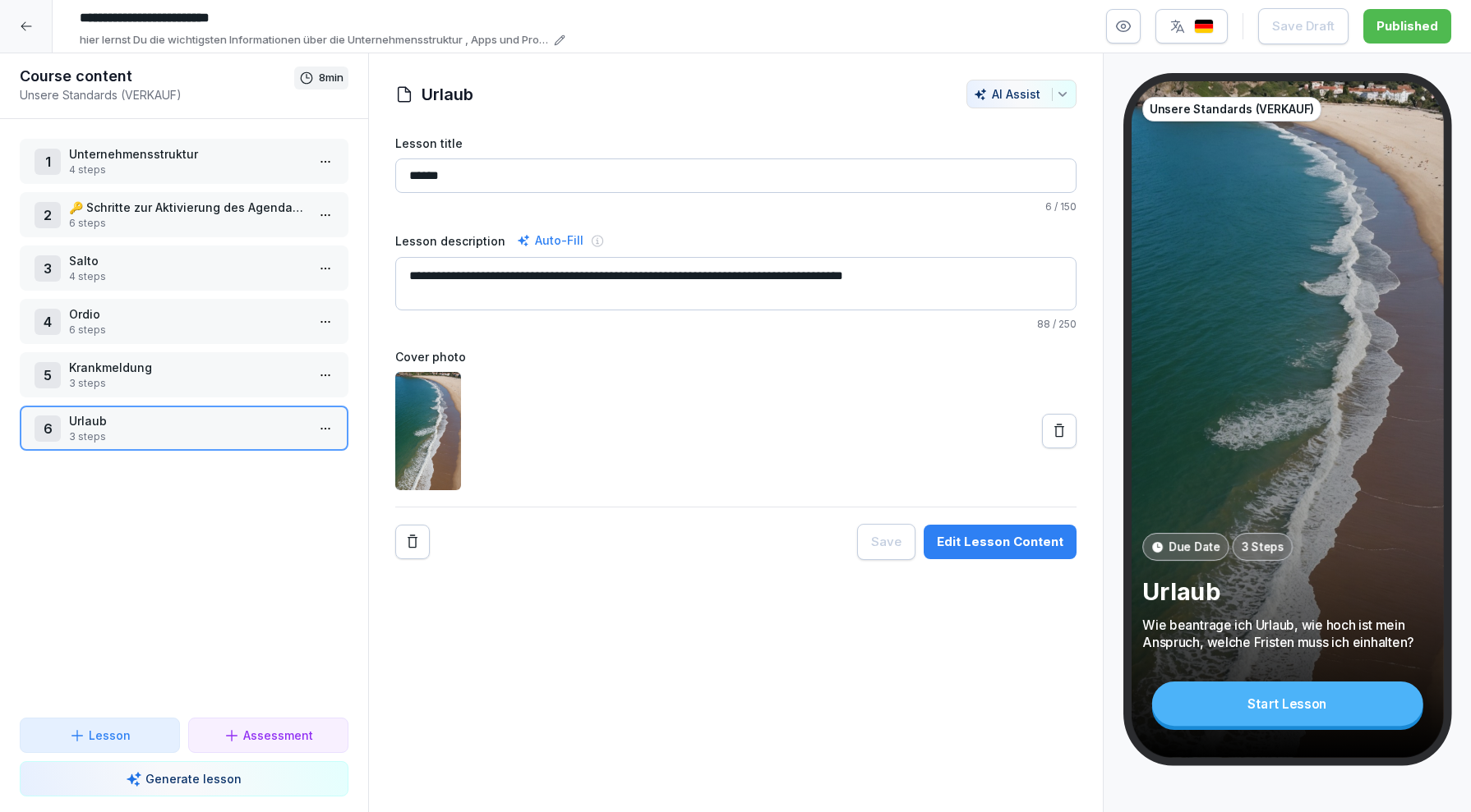
click at [128, 333] on p "6 steps" at bounding box center [187, 331] width 236 height 15
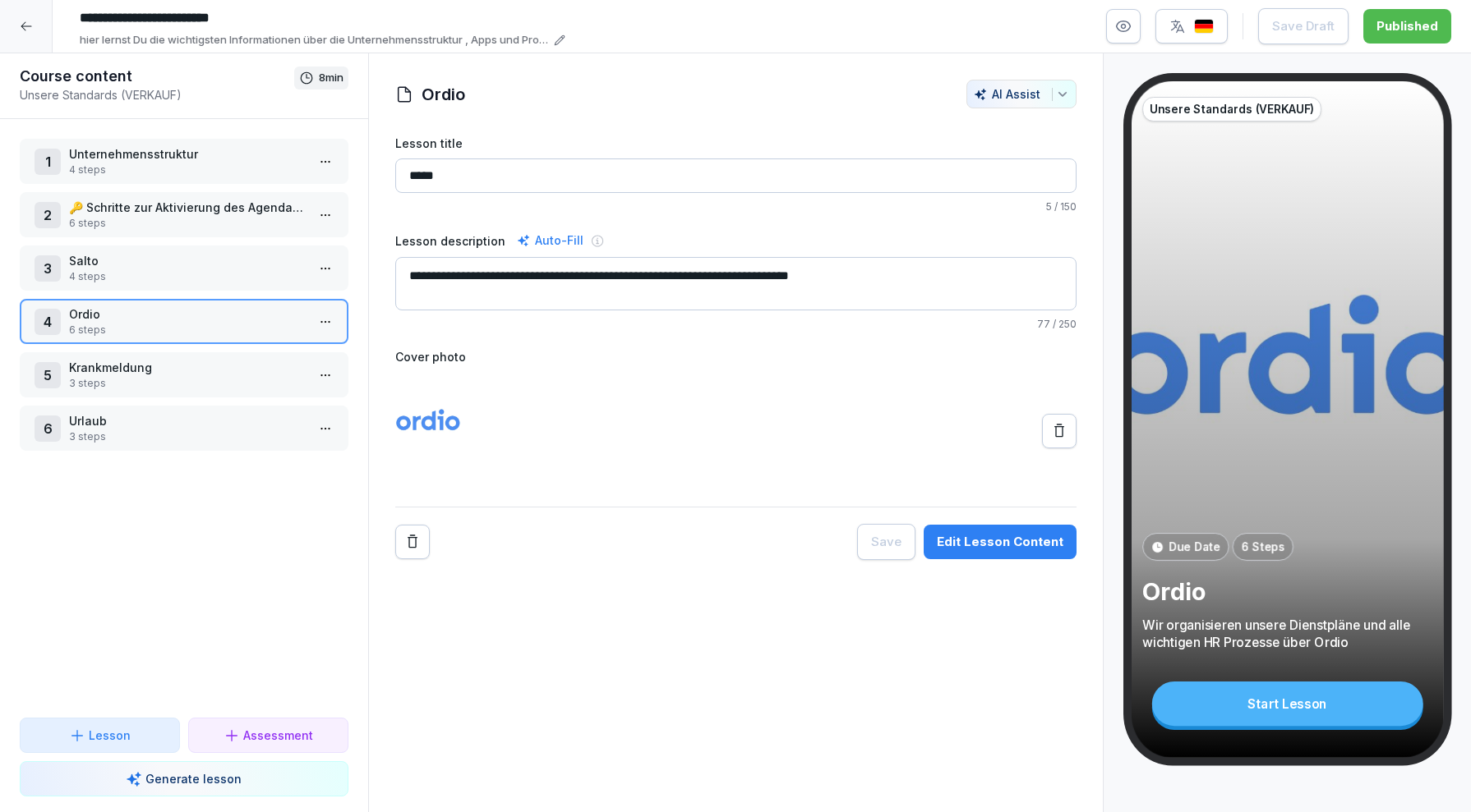
click at [1030, 547] on div "Edit Lesson Content" at bounding box center [1000, 543] width 127 height 19
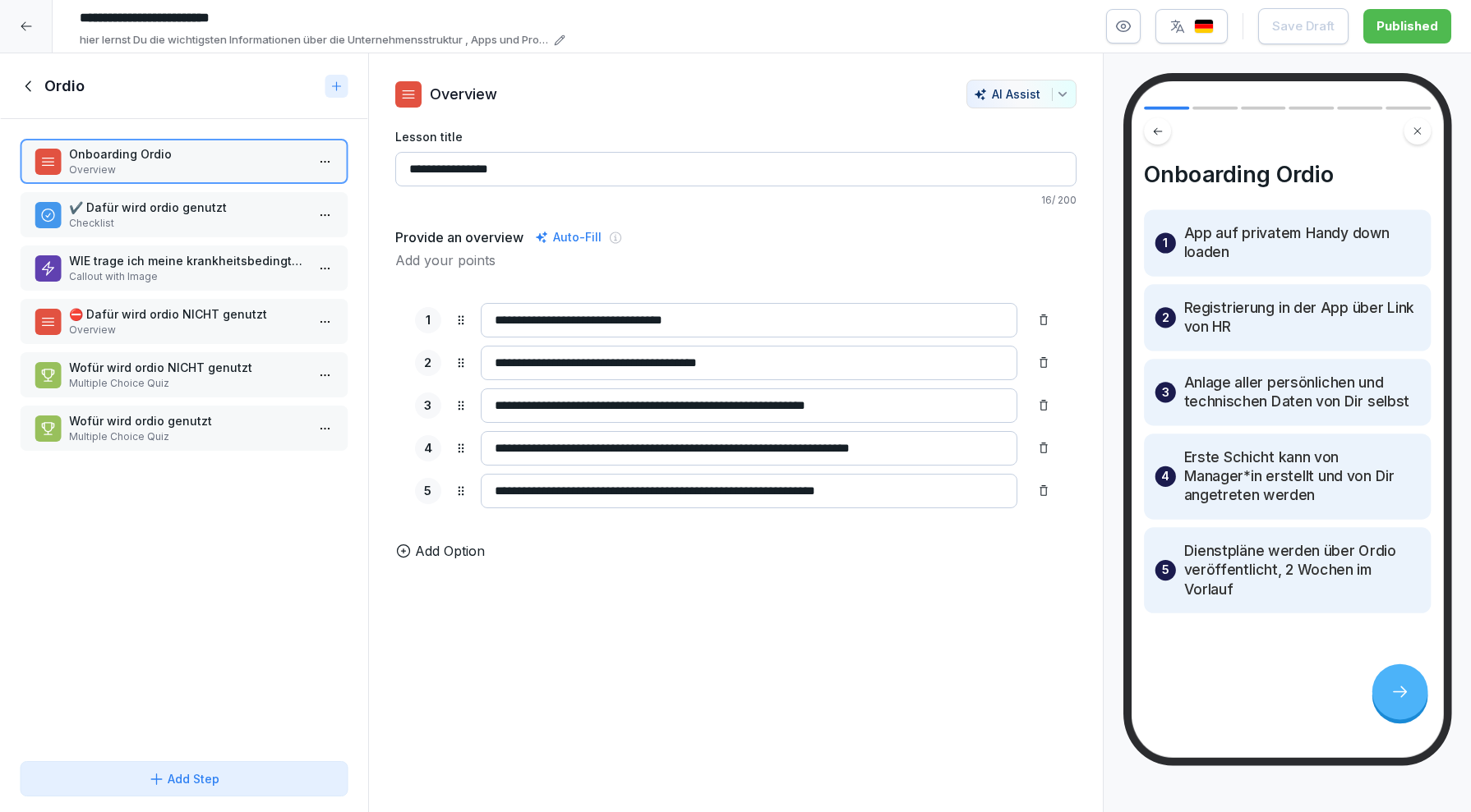
click at [1389, 693] on div at bounding box center [1400, 693] width 56 height 56
click at [164, 206] on p "✔️ Dafür wird ordio genutzt" at bounding box center [187, 207] width 236 height 18
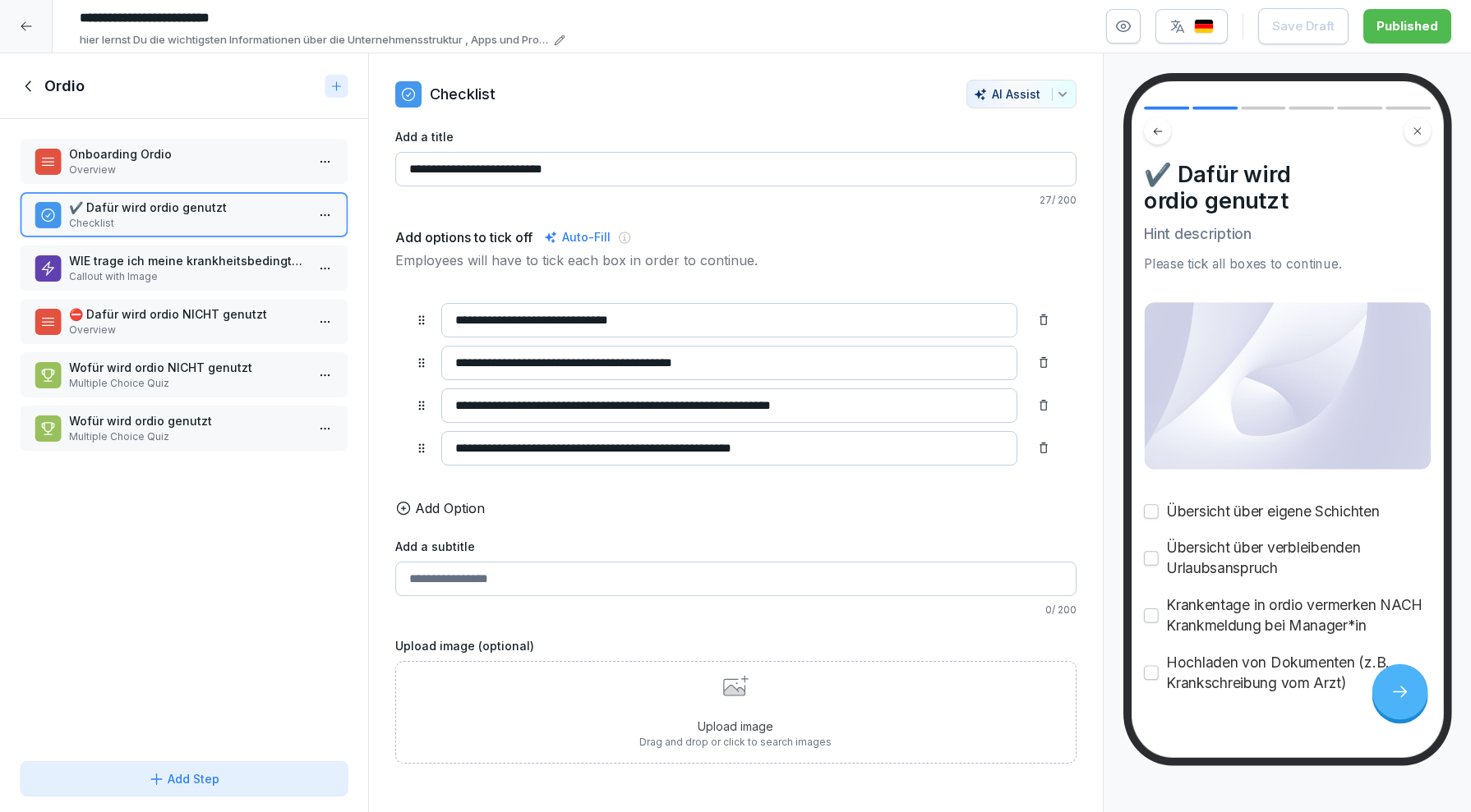
click at [161, 266] on p "WIE trage ich meine krankheitsbedingte Abwesenheit ein?" at bounding box center [187, 260] width 236 height 18
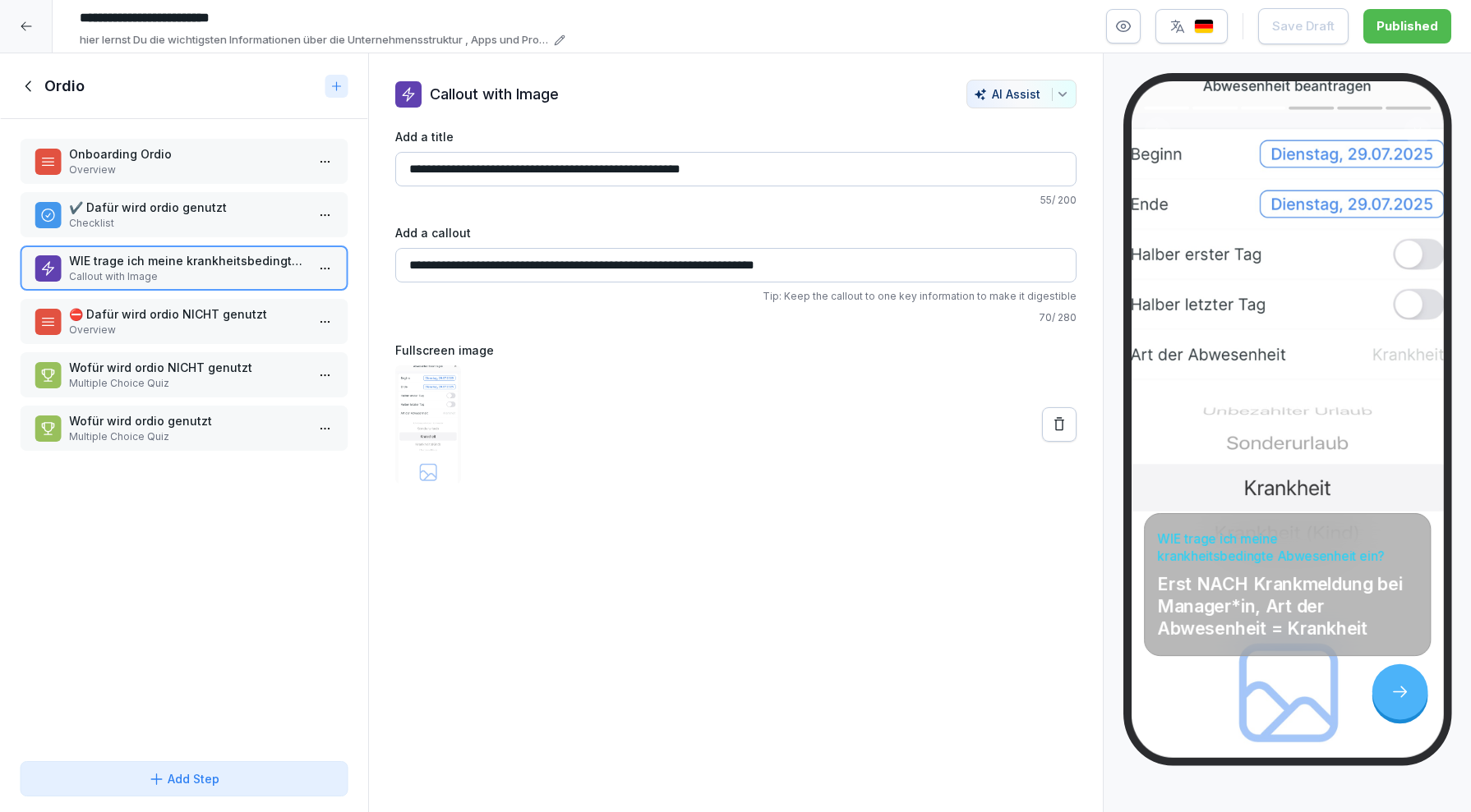
click at [152, 309] on p "⛔️ Dafür wird ordio NICHT genutzt" at bounding box center [187, 314] width 236 height 18
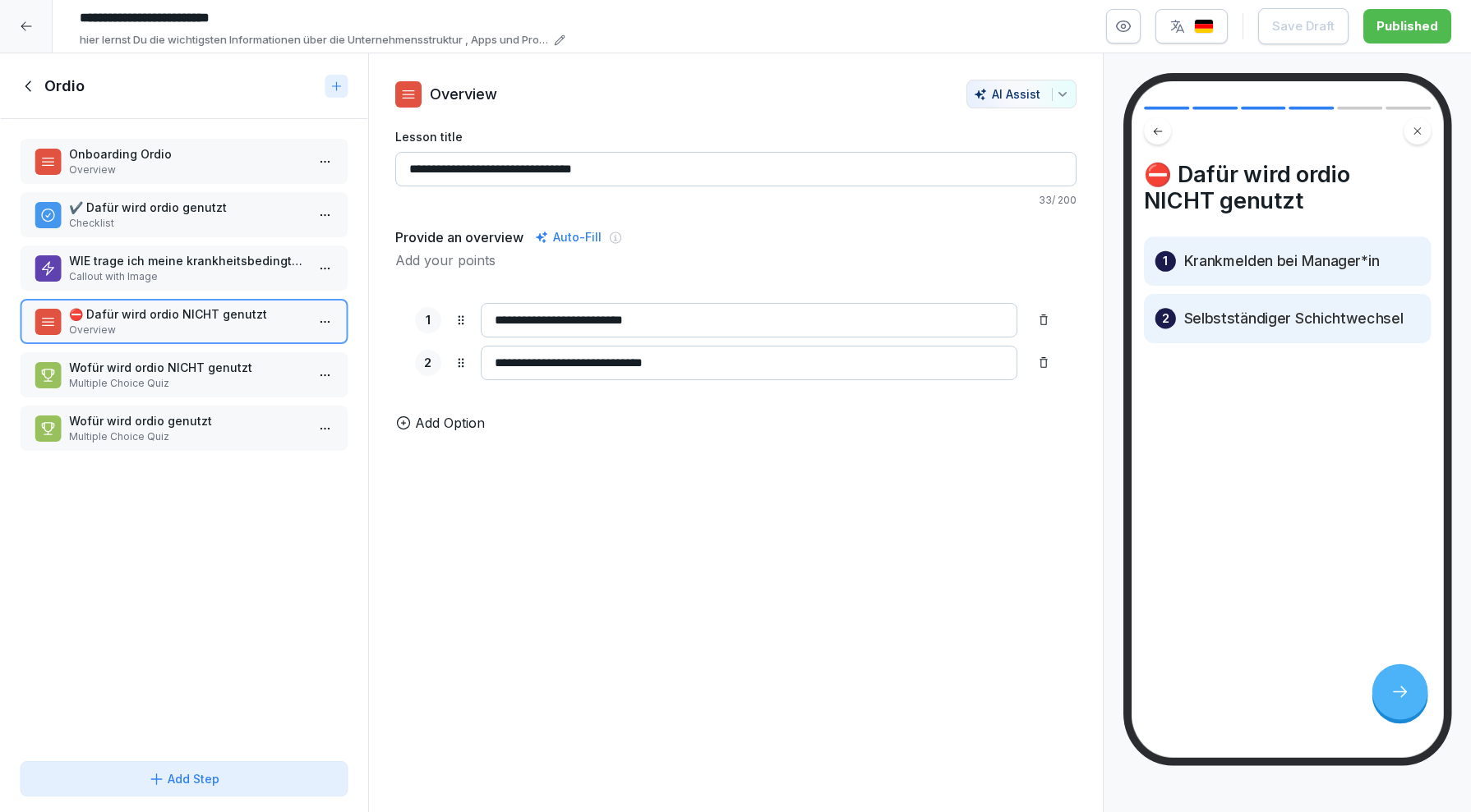
click at [150, 269] on p "Callout with Image" at bounding box center [187, 277] width 236 height 15
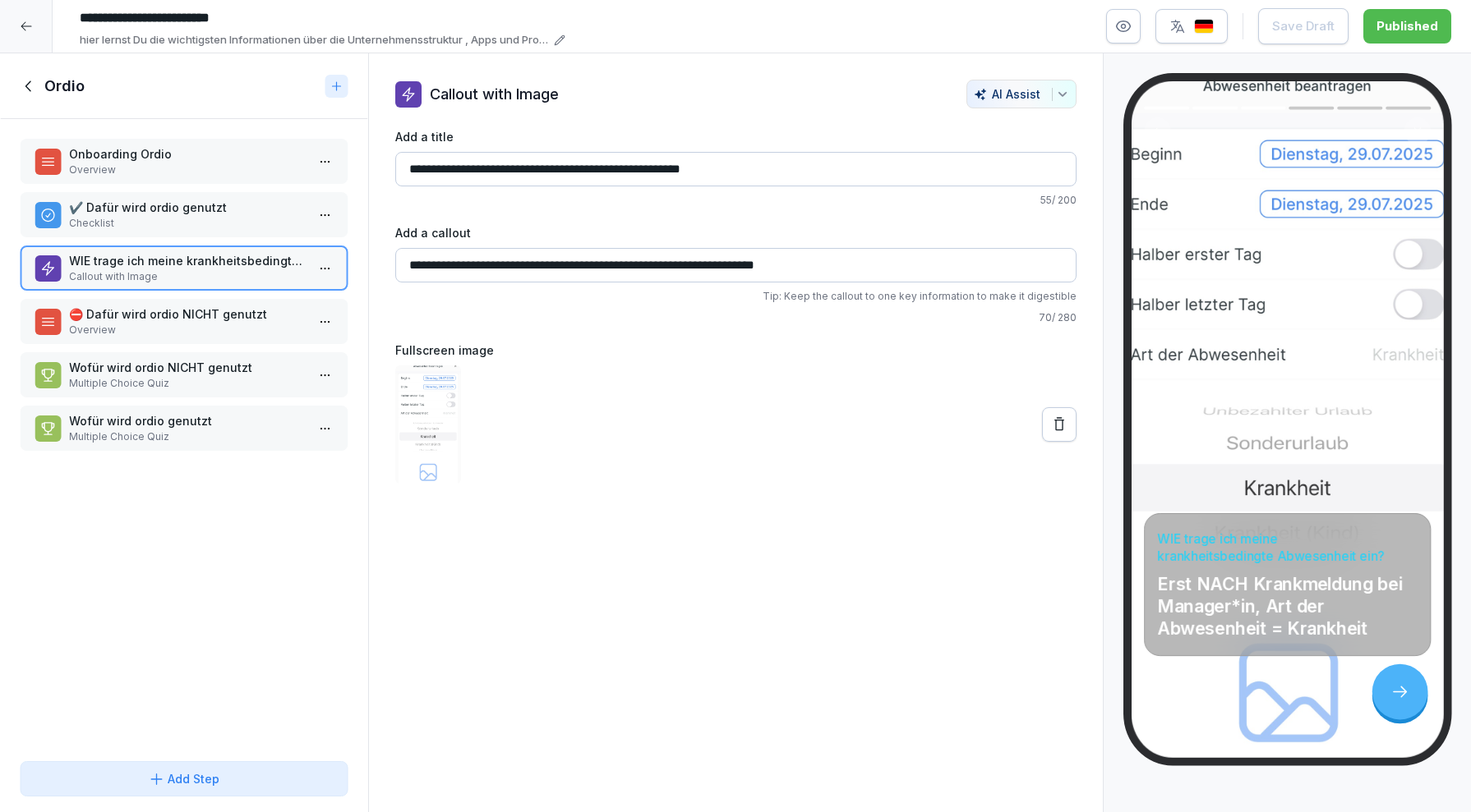
click at [171, 308] on p "⛔️ Dafür wird ordio NICHT genutzt" at bounding box center [187, 314] width 236 height 18
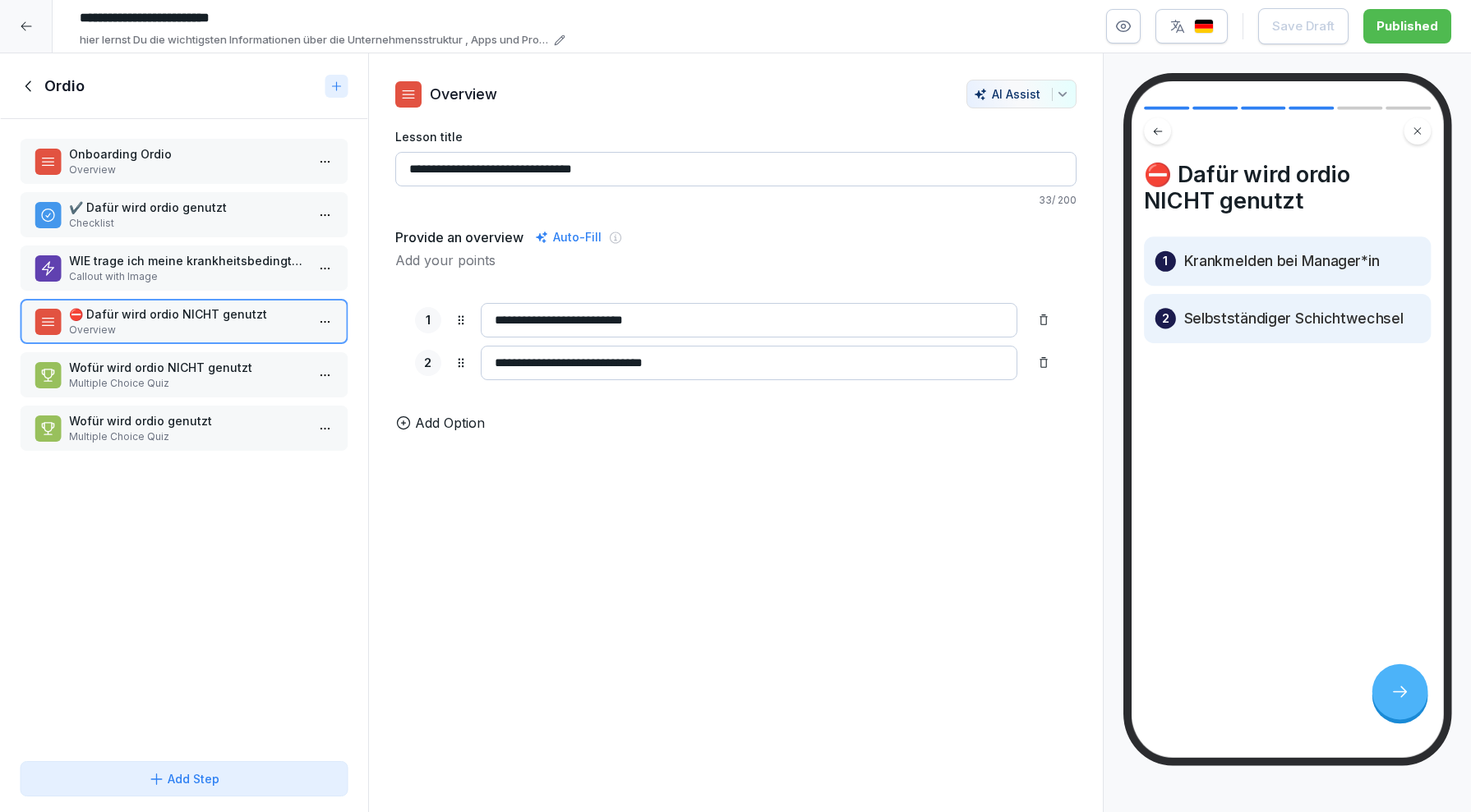
click at [207, 363] on p "Wofür wird ordio NICHT genutzt" at bounding box center [187, 368] width 236 height 18
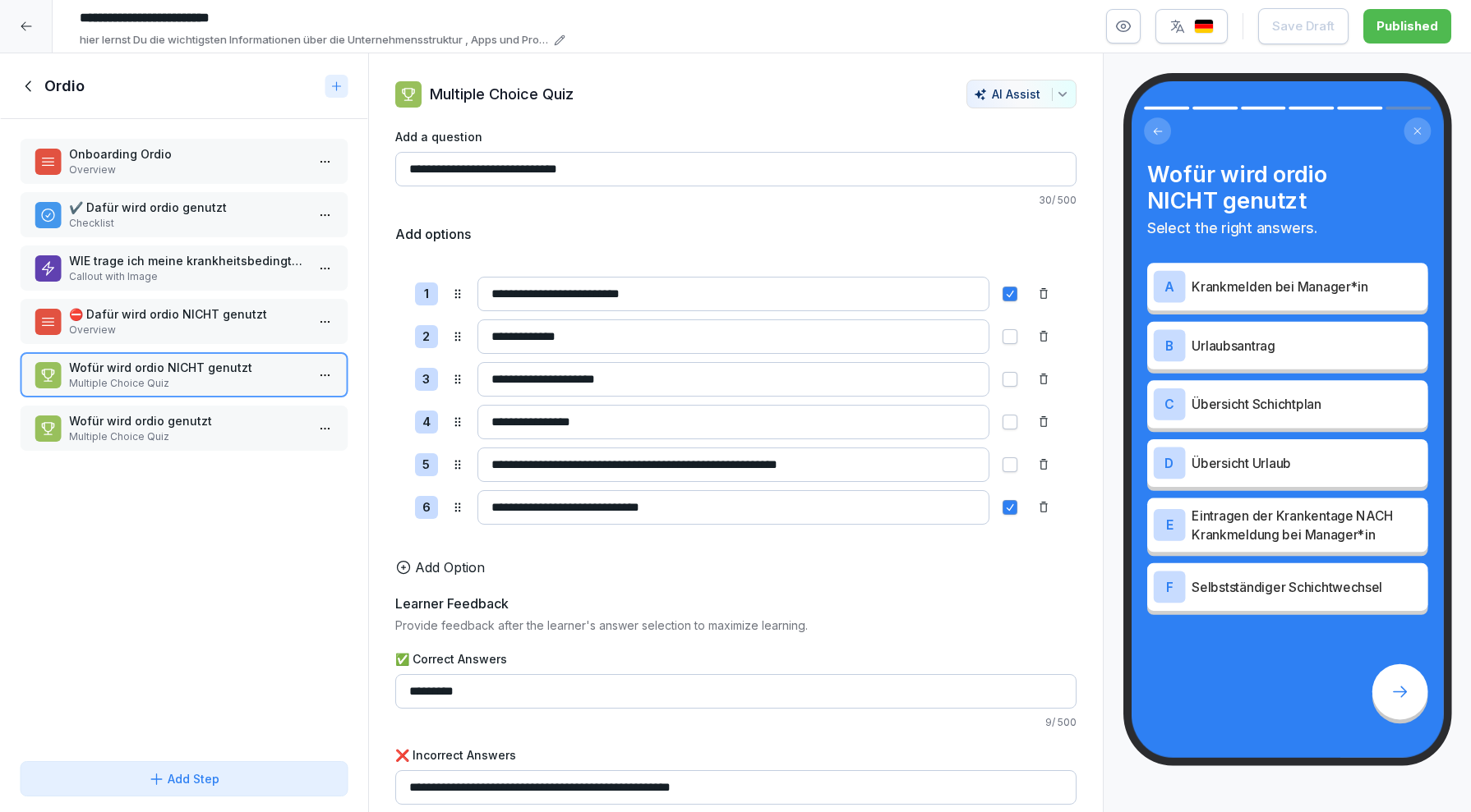
click at [211, 412] on p "Wofür wird ordio genutzt" at bounding box center [187, 420] width 236 height 18
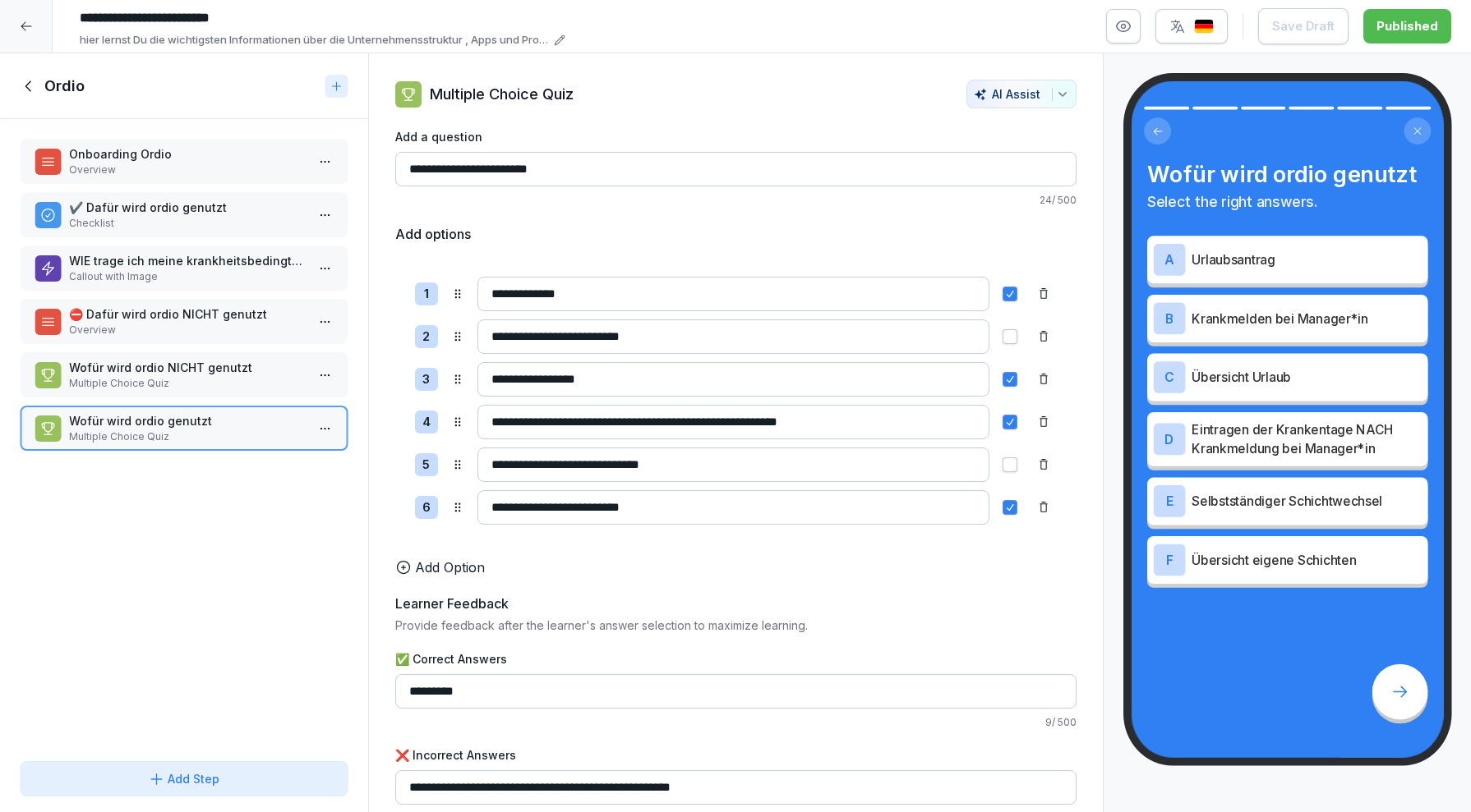
click at [227, 363] on p "Wofür wird ordio NICHT genutzt" at bounding box center [187, 368] width 236 height 18
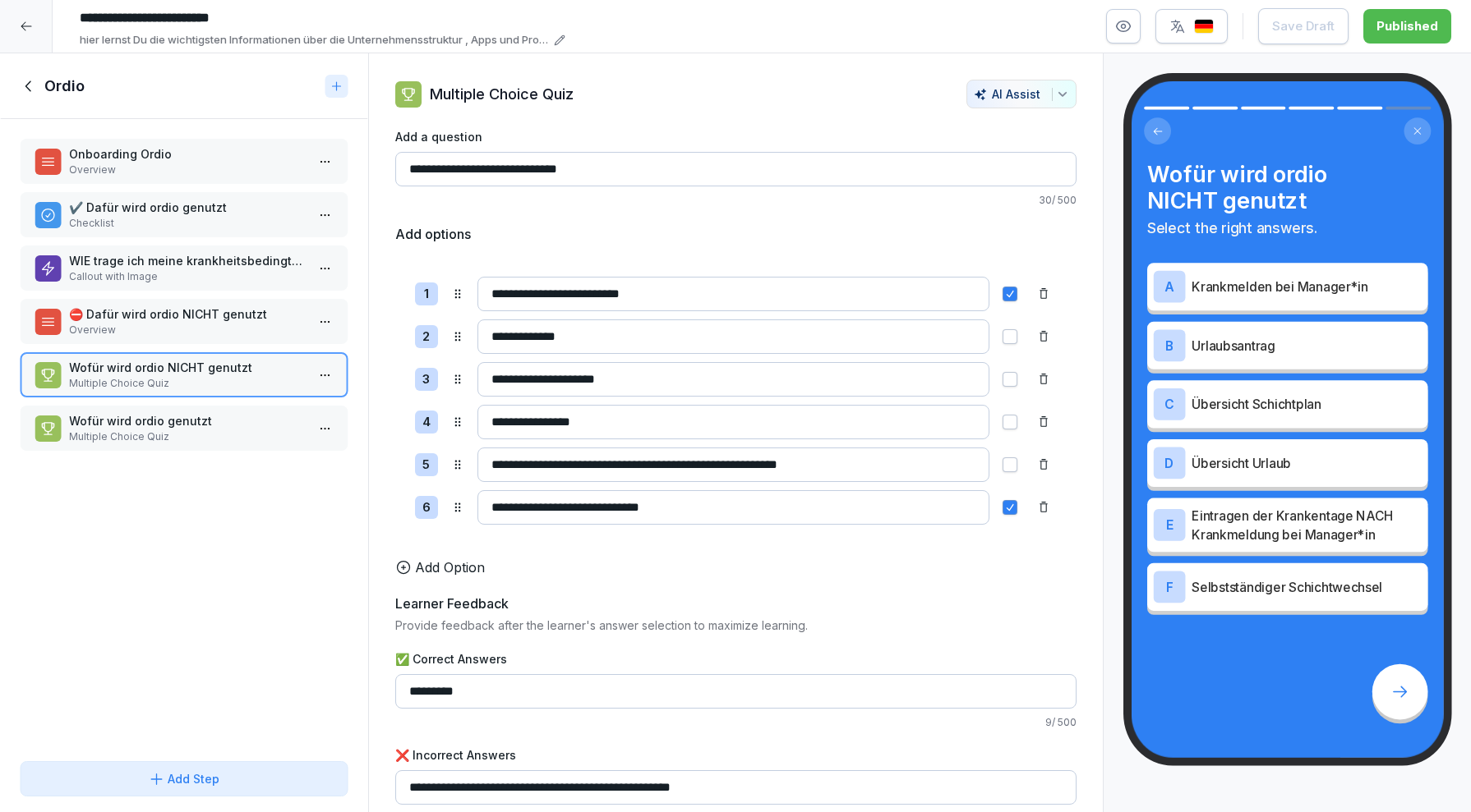
click at [200, 306] on p "⛔️ Dafür wird ordio NICHT genutzt" at bounding box center [187, 314] width 236 height 18
